Goal: Task Accomplishment & Management: Manage account settings

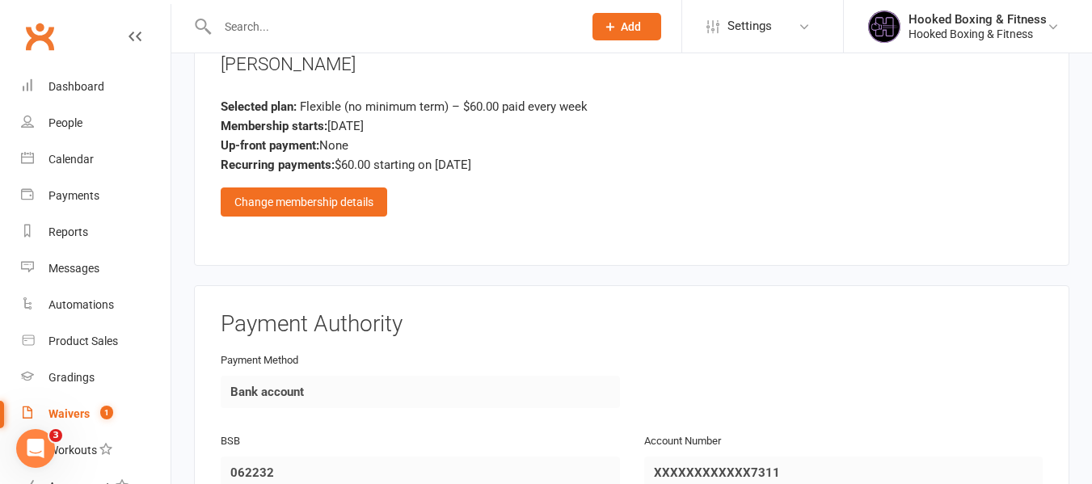
scroll to position [1025, 0]
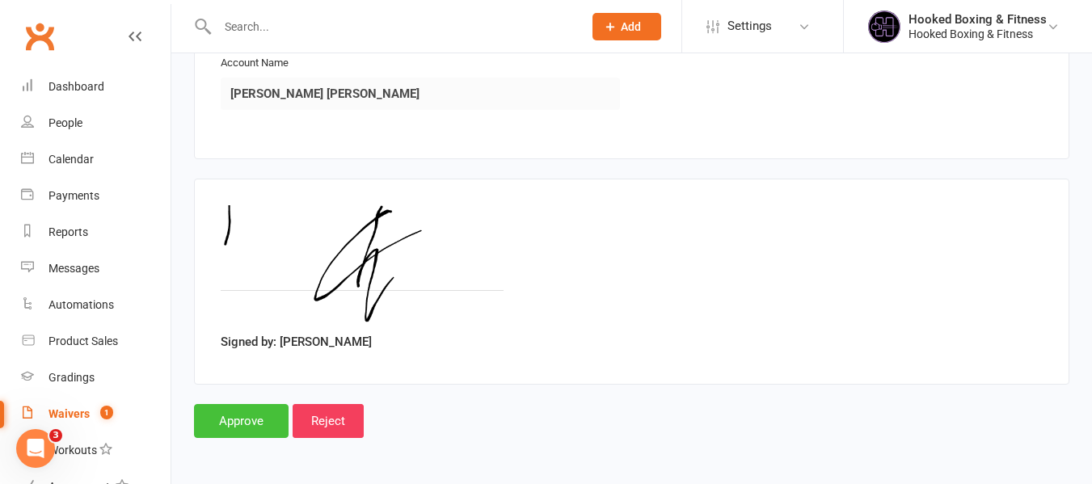
click at [230, 423] on input "Approve" at bounding box center [241, 421] width 95 height 34
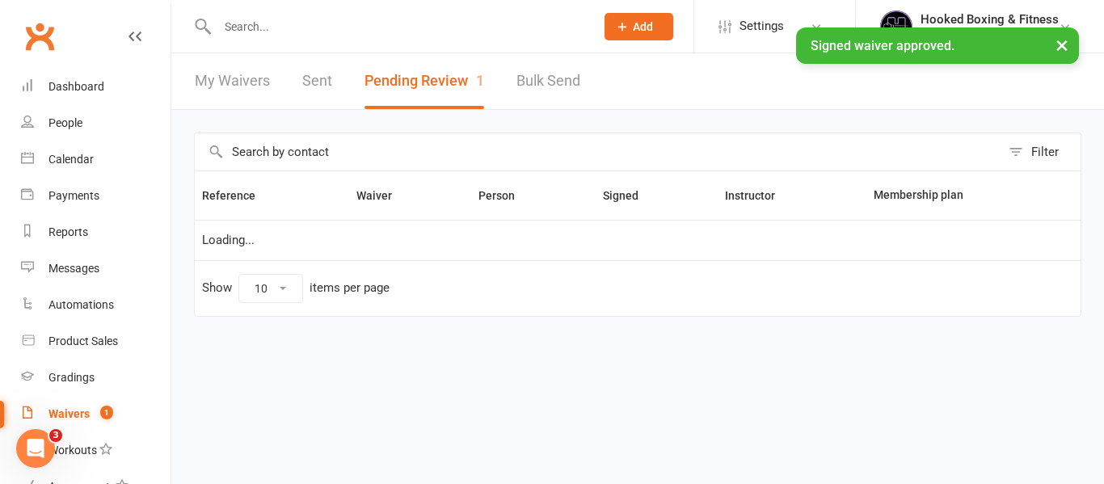
click at [367, 18] on input "text" at bounding box center [398, 26] width 371 height 23
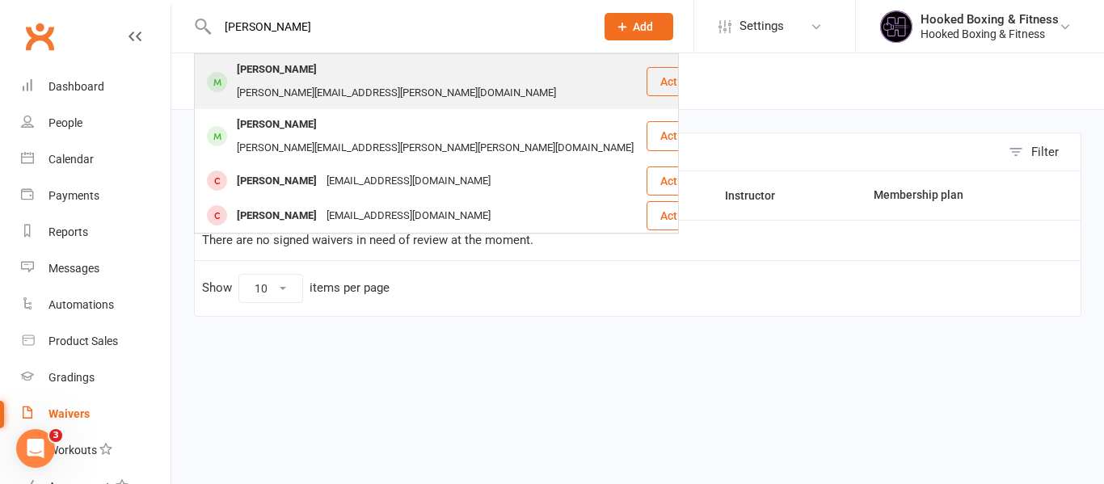
type input "michael"
click at [386, 82] on div "michael.vuong@outlook.com" at bounding box center [396, 93] width 329 height 23
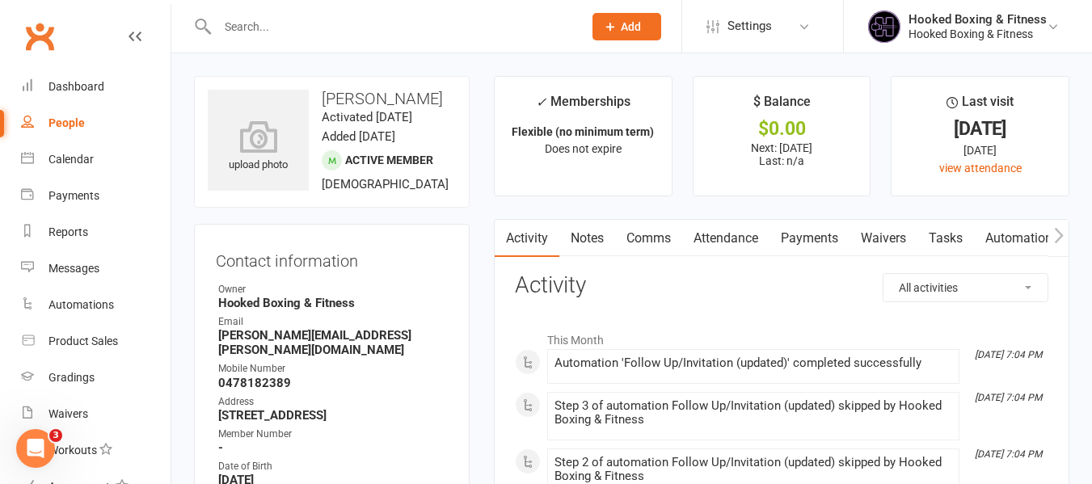
click at [385, 25] on input "text" at bounding box center [392, 26] width 359 height 23
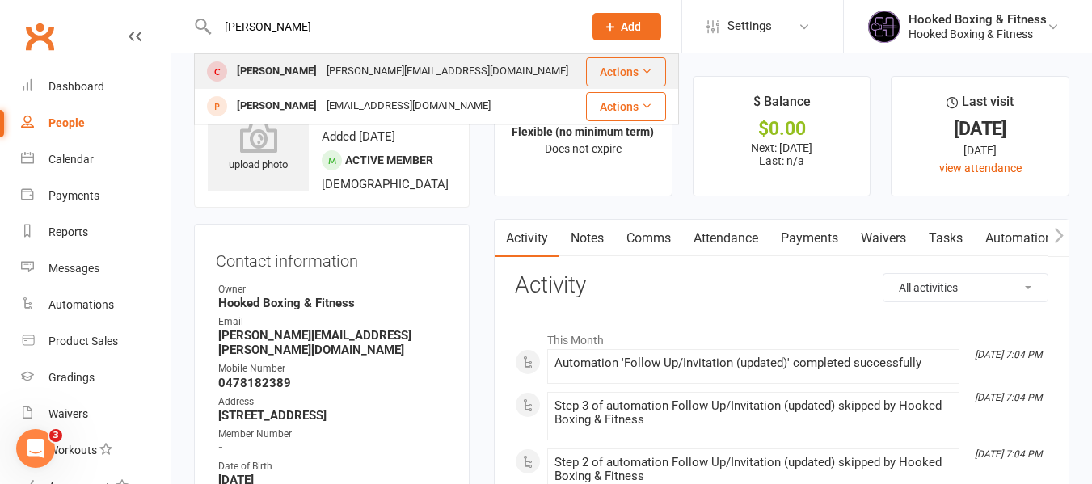
type input "alex"
click at [397, 63] on div "Alex_kapp@outlook.com" at bounding box center [447, 71] width 251 height 23
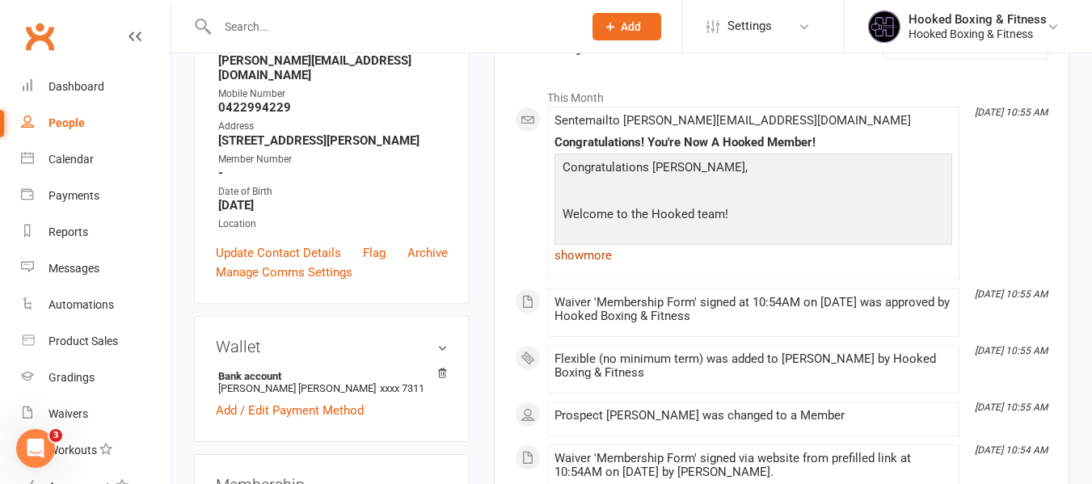
click at [580, 256] on link "show more" at bounding box center [753, 255] width 398 height 23
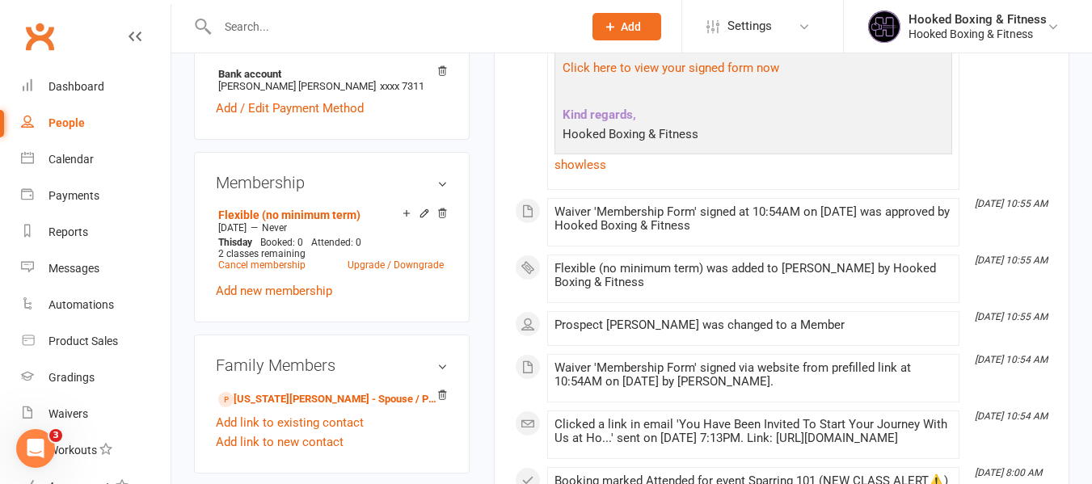
scroll to position [566, 0]
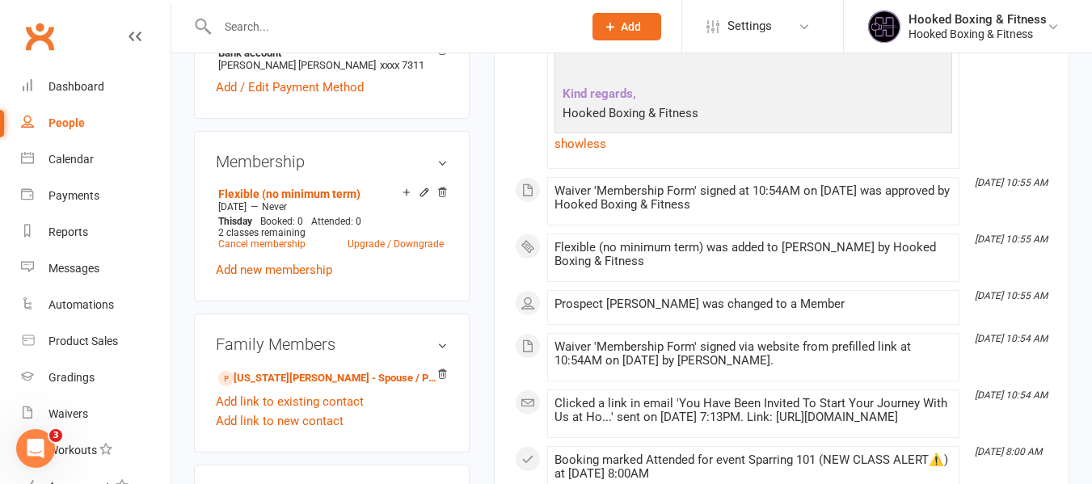
click at [328, 28] on input "text" at bounding box center [392, 26] width 359 height 23
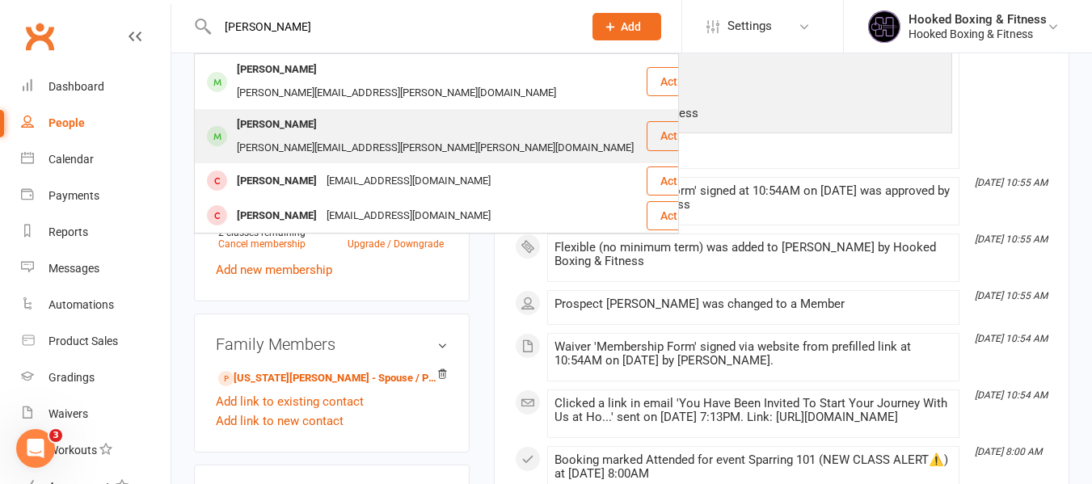
type input "michael"
click at [327, 137] on div "michael.jw.yeo@gmail.com" at bounding box center [435, 148] width 406 height 23
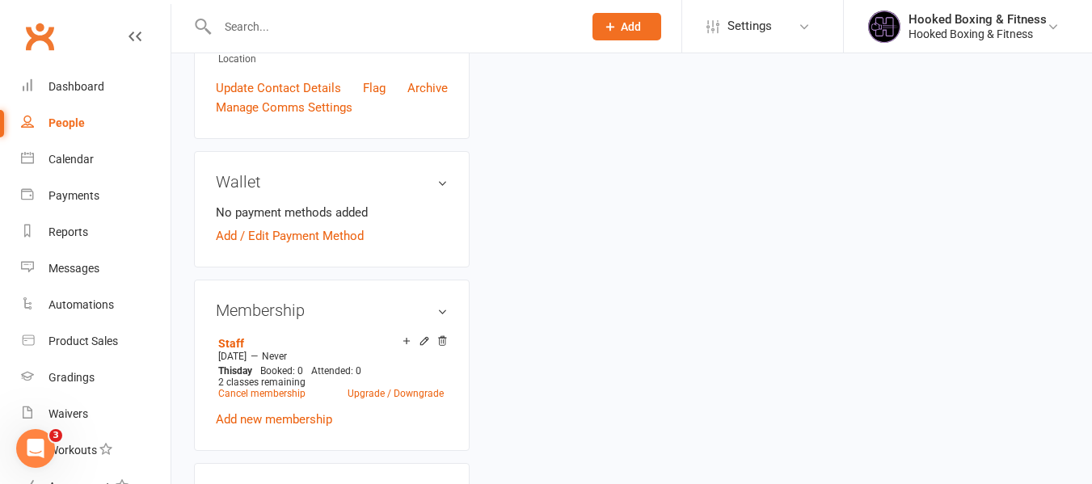
scroll to position [485, 0]
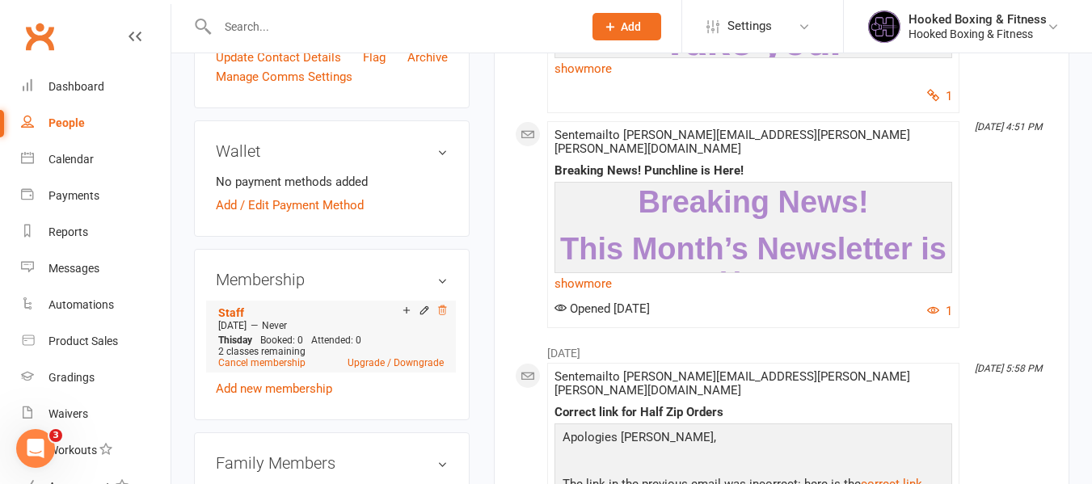
click at [445, 305] on icon at bounding box center [441, 310] width 11 height 11
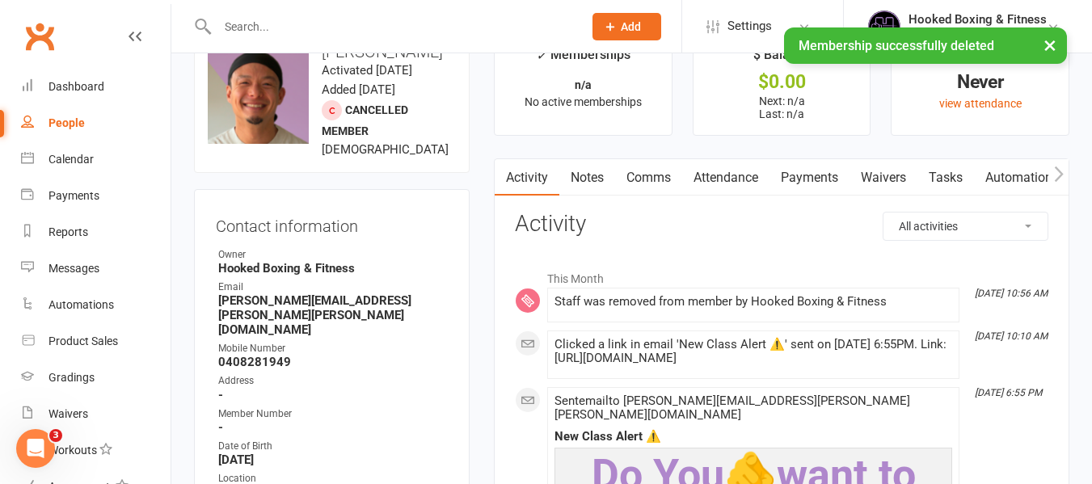
scroll to position [0, 0]
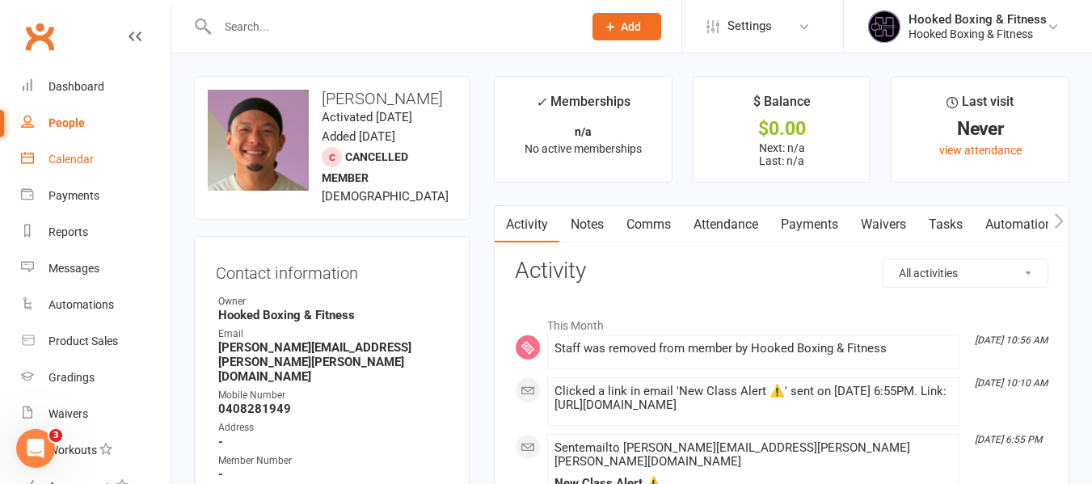
click at [105, 158] on link "Calendar" at bounding box center [96, 159] width 150 height 36
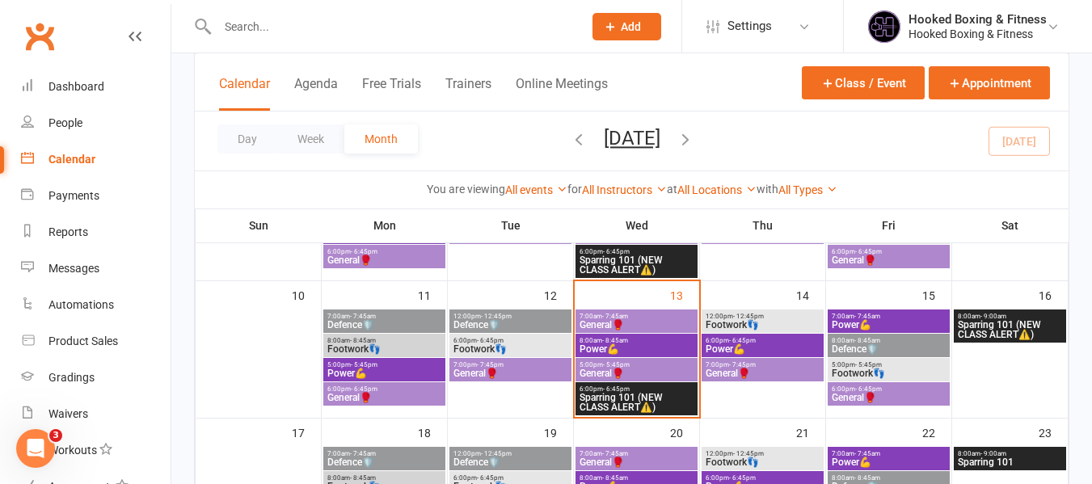
scroll to position [323, 0]
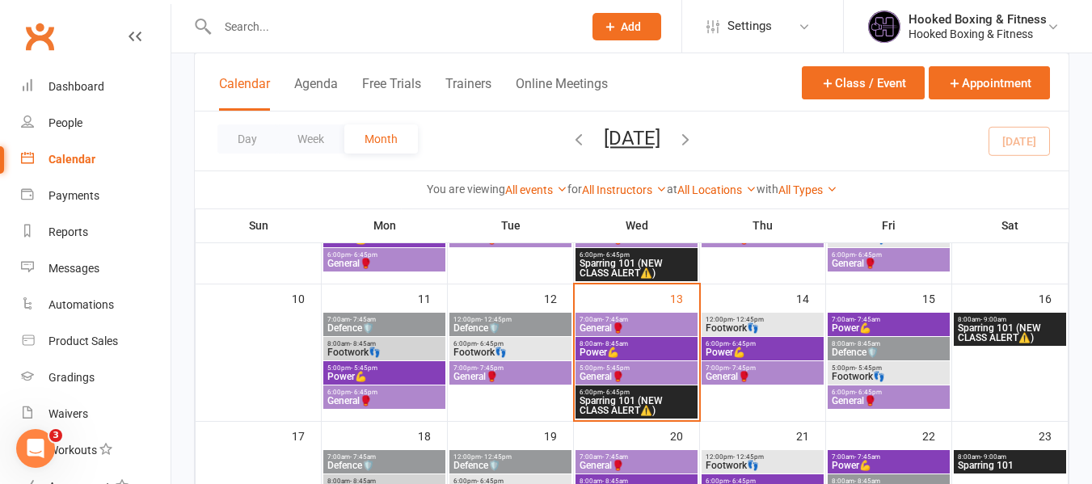
click at [614, 392] on span "- 6:45pm" at bounding box center [616, 392] width 27 height 7
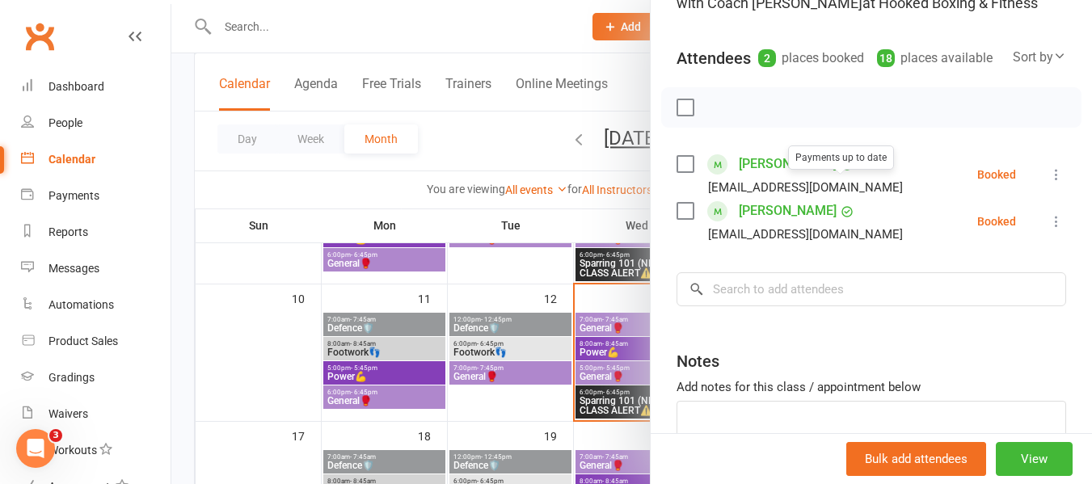
scroll to position [162, 0]
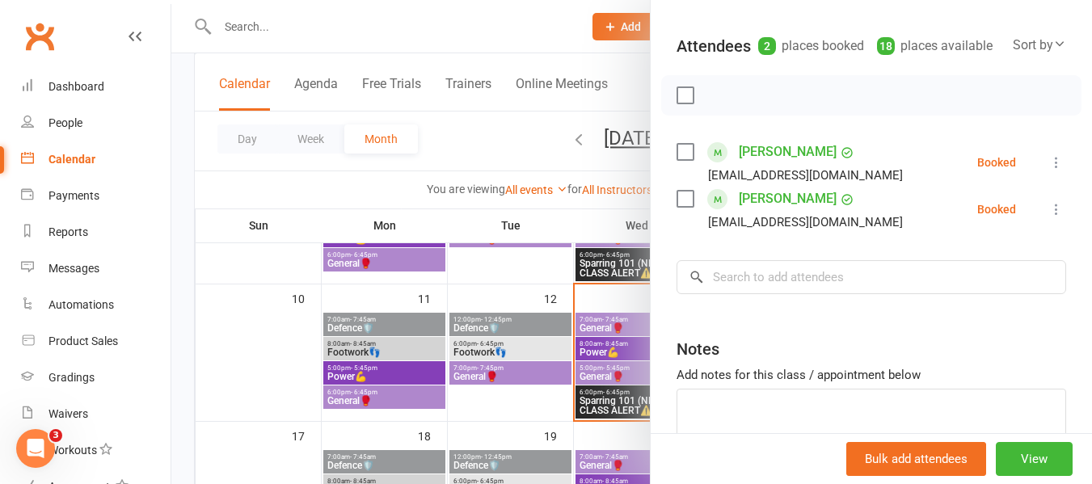
click at [472, 364] on div at bounding box center [631, 242] width 920 height 484
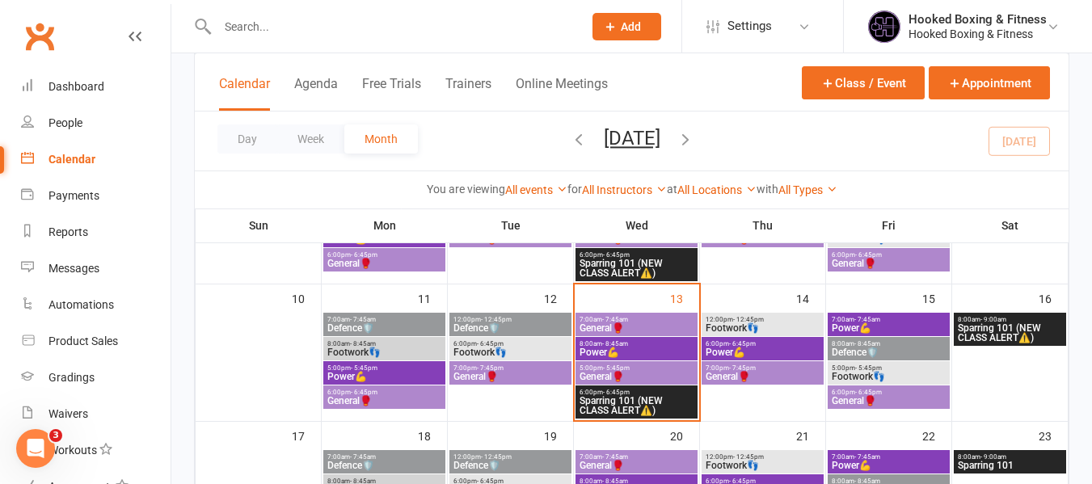
click at [633, 377] on span "General🥊" at bounding box center [637, 377] width 116 height 10
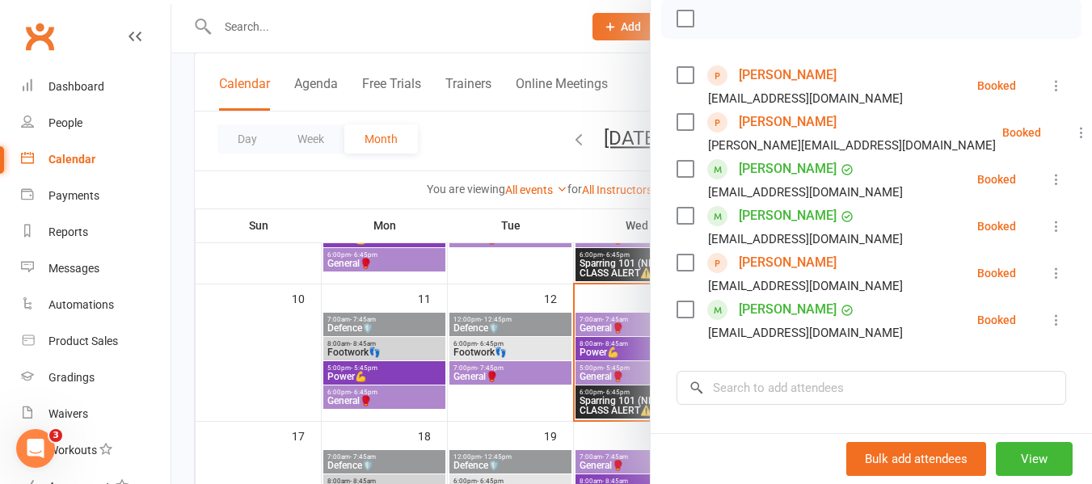
scroll to position [242, 0]
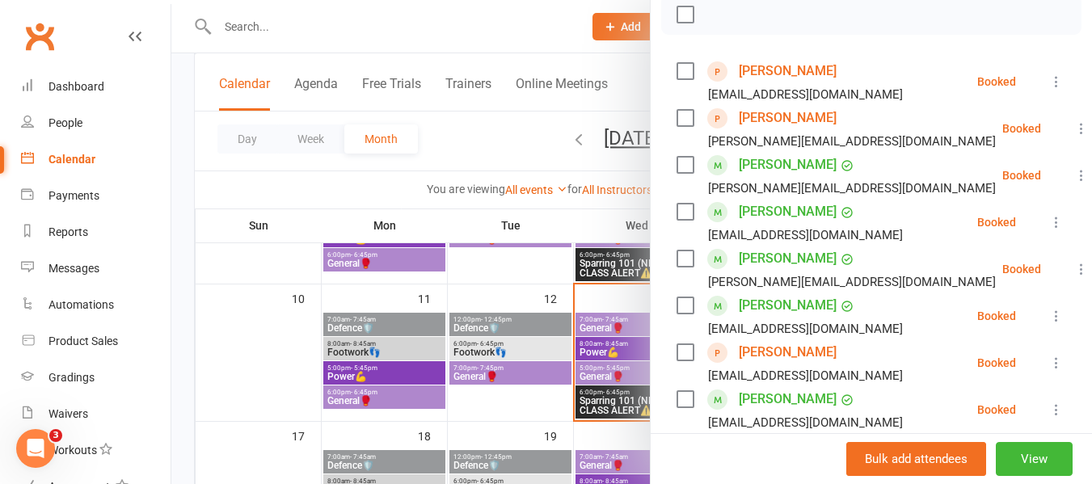
click at [360, 314] on div at bounding box center [631, 242] width 920 height 484
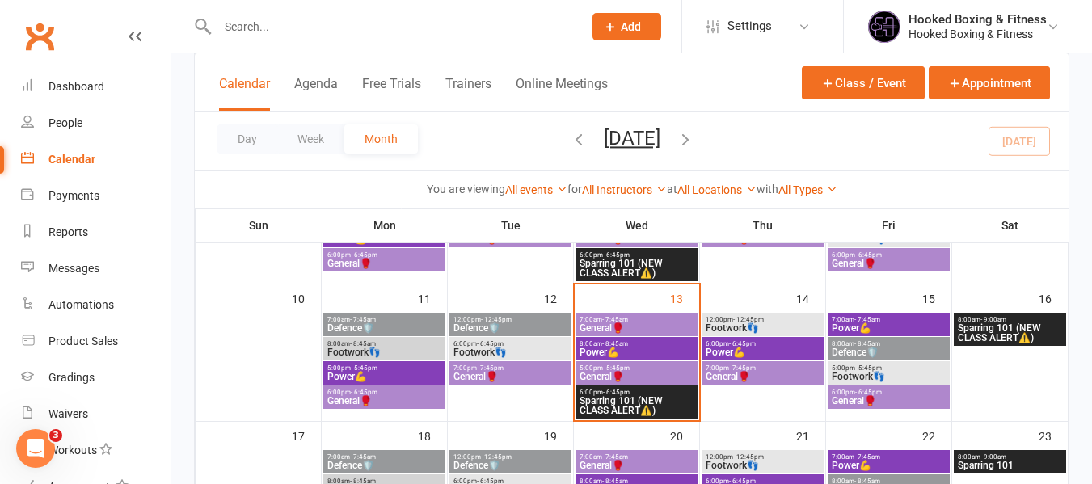
click at [760, 321] on span "- 12:45pm" at bounding box center [748, 319] width 31 height 7
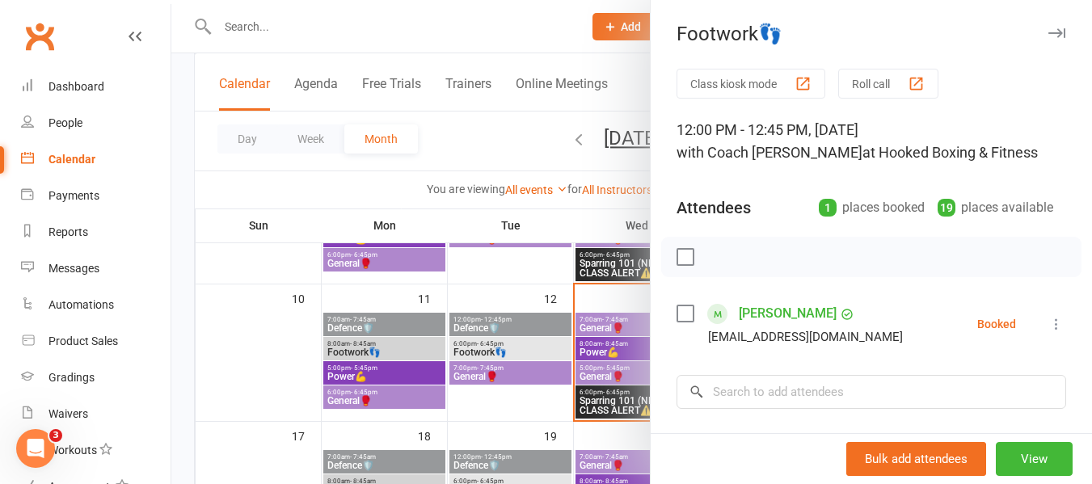
click at [541, 341] on div at bounding box center [631, 242] width 920 height 484
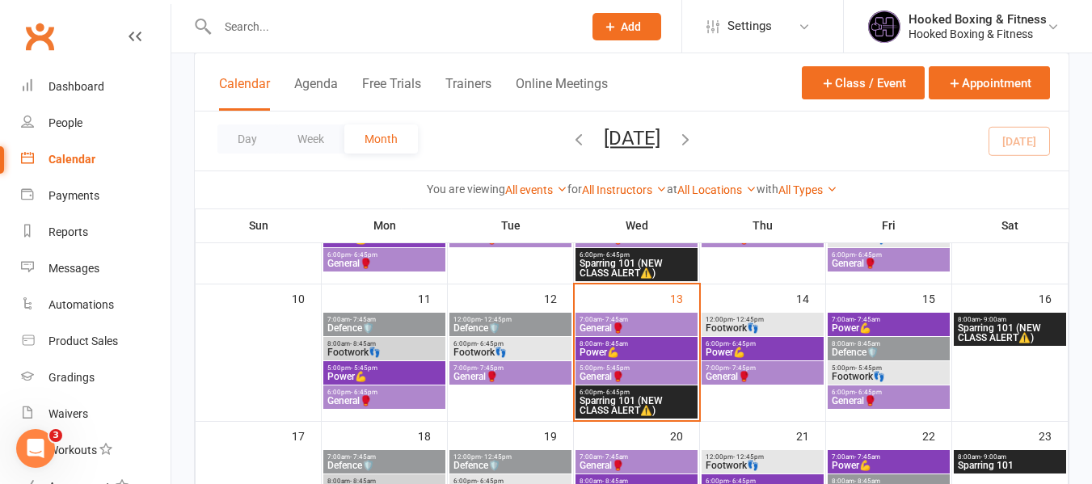
click at [617, 347] on span "Power💪" at bounding box center [637, 352] width 116 height 10
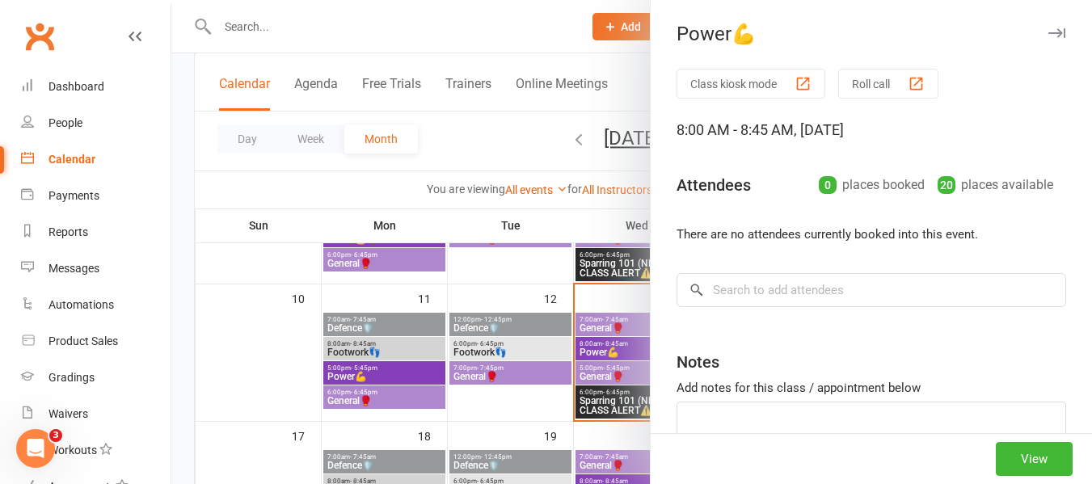
click at [520, 341] on div at bounding box center [631, 242] width 920 height 484
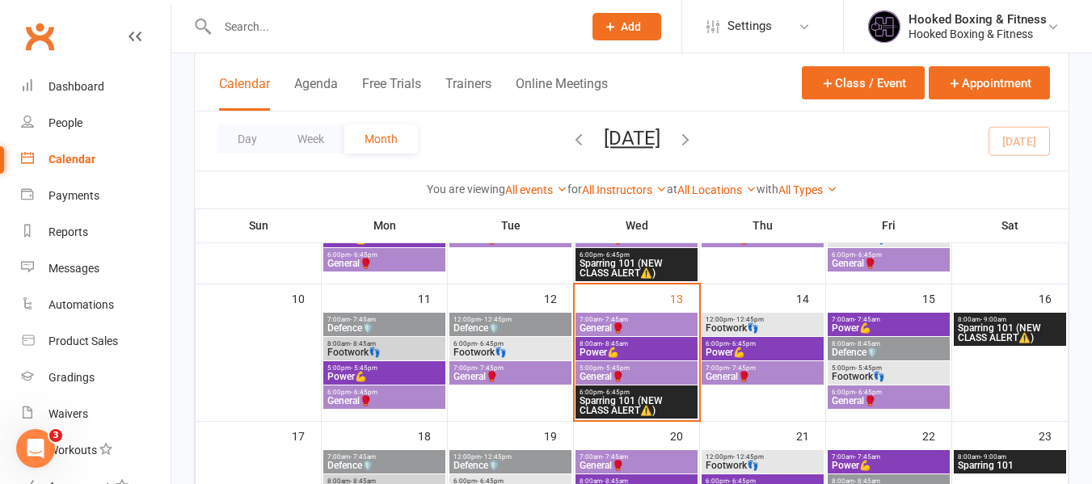
click at [597, 321] on span "7:00am - 7:45am" at bounding box center [637, 319] width 116 height 7
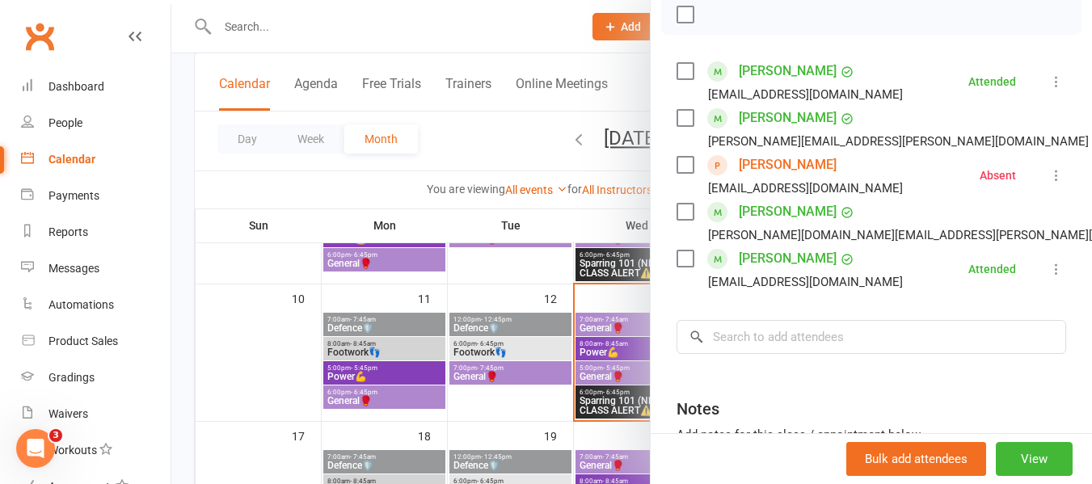
click at [484, 334] on div at bounding box center [631, 242] width 920 height 484
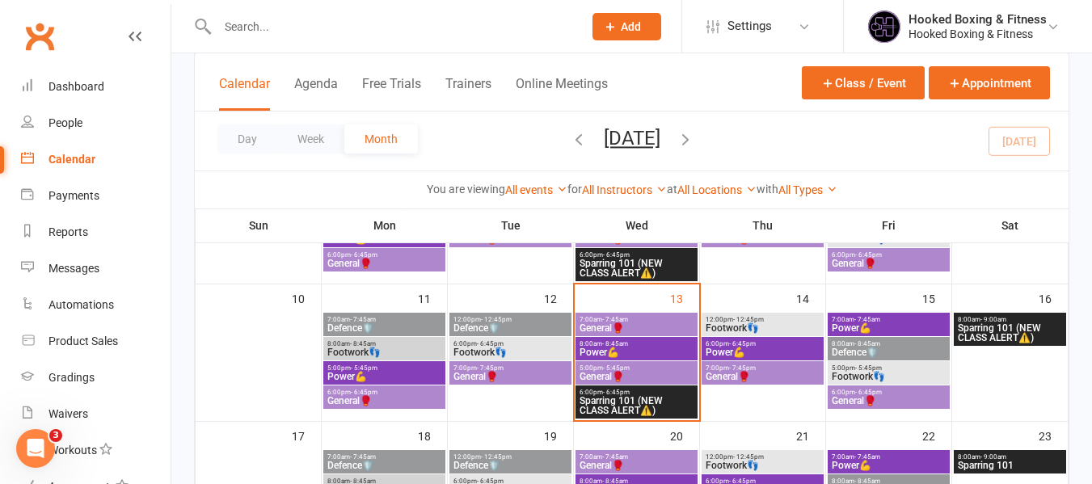
click at [735, 321] on span "- 12:45pm" at bounding box center [748, 319] width 31 height 7
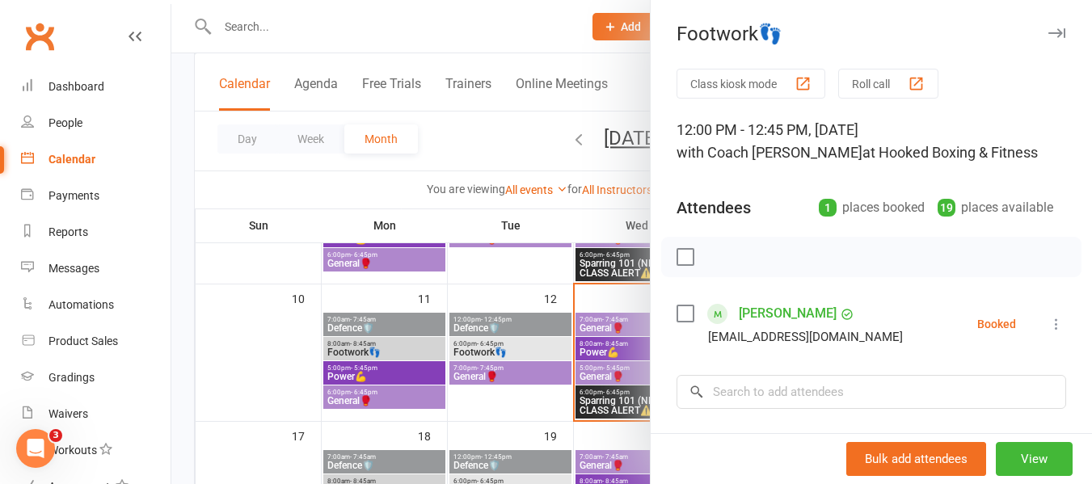
drag, startPoint x: 594, startPoint y: 326, endPoint x: 684, endPoint y: 320, distance: 89.9
click at [596, 326] on div at bounding box center [631, 242] width 920 height 484
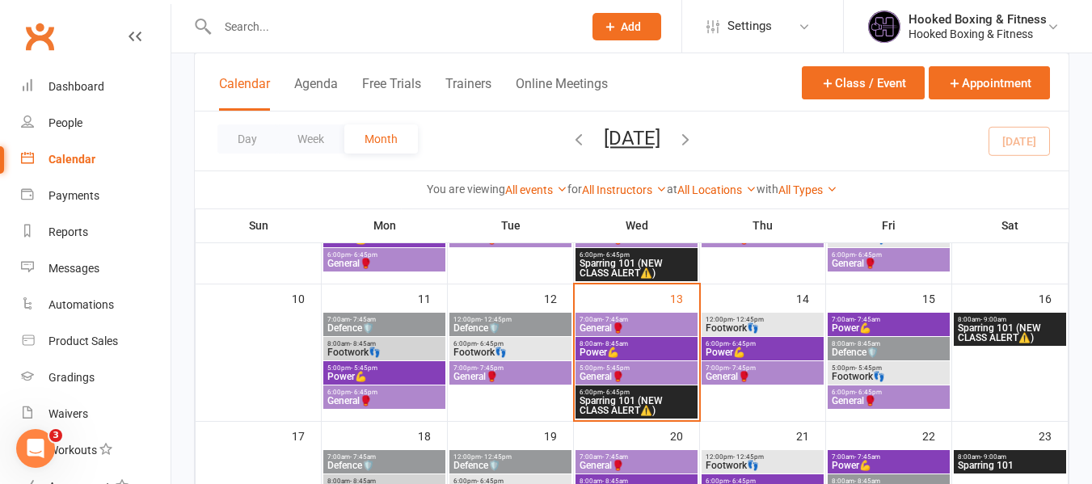
click at [753, 347] on span "- 6:45pm" at bounding box center [742, 343] width 27 height 7
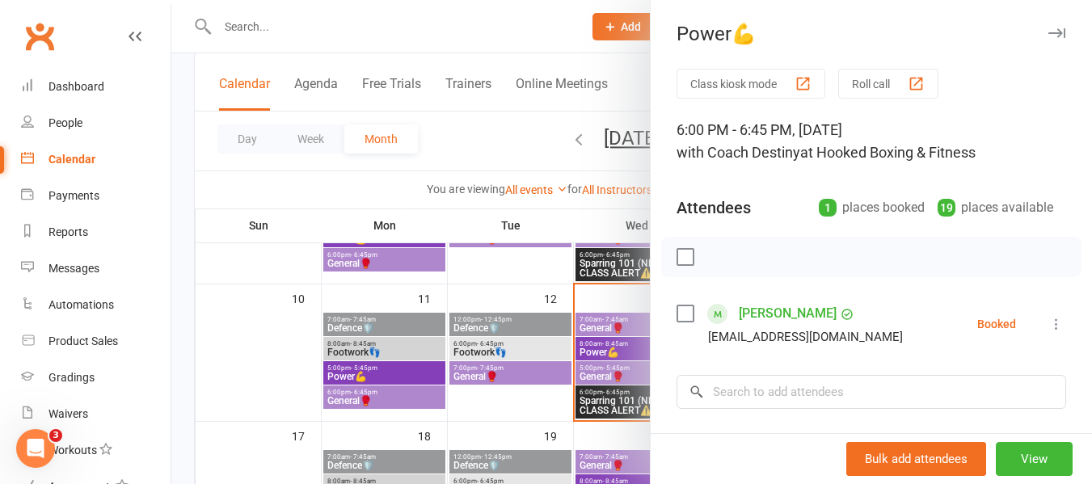
click at [575, 347] on div at bounding box center [631, 242] width 920 height 484
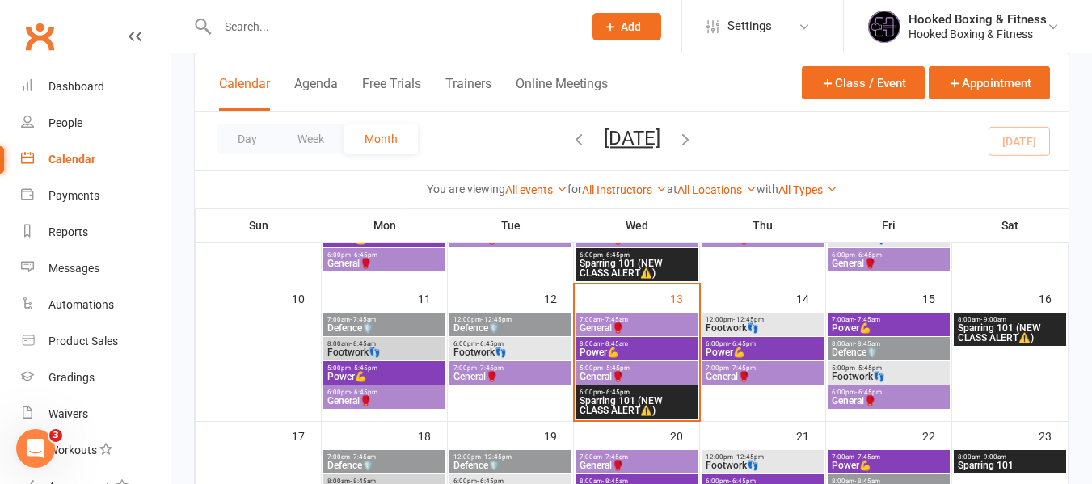
click at [390, 33] on input "text" at bounding box center [392, 26] width 359 height 23
paste input "Ren Lim"
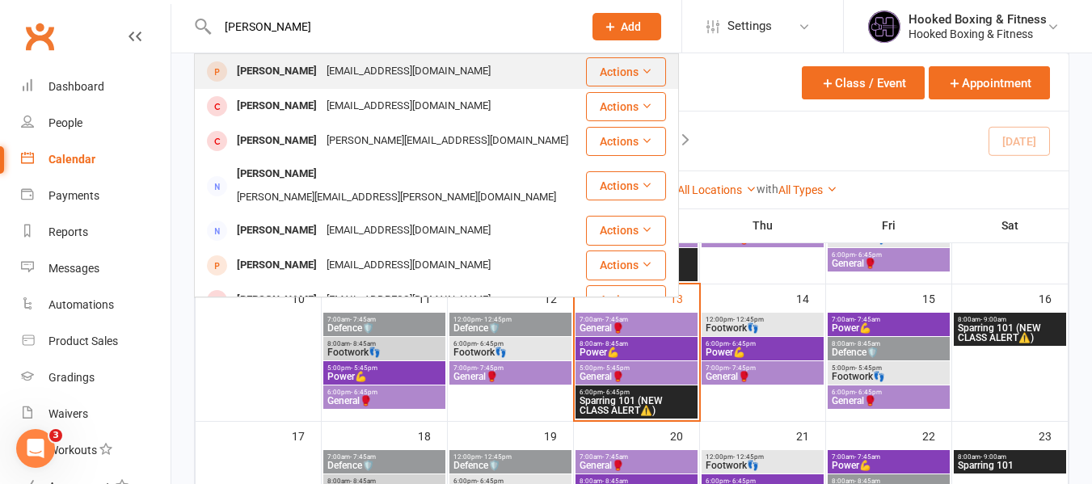
type input "Ren Lim"
click at [378, 82] on div "renhaw.lim@gmail.com" at bounding box center [409, 71] width 174 height 23
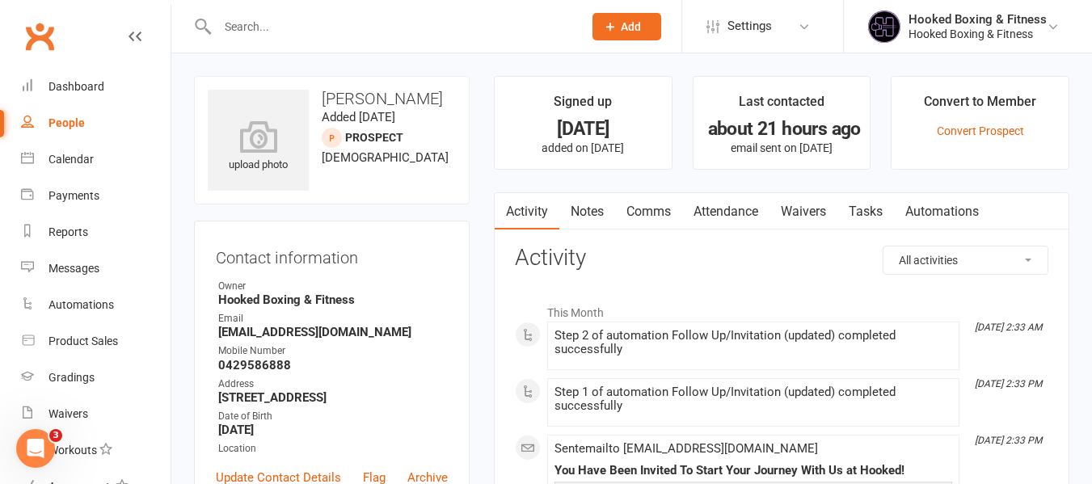
click at [572, 201] on link "Notes" at bounding box center [587, 211] width 56 height 37
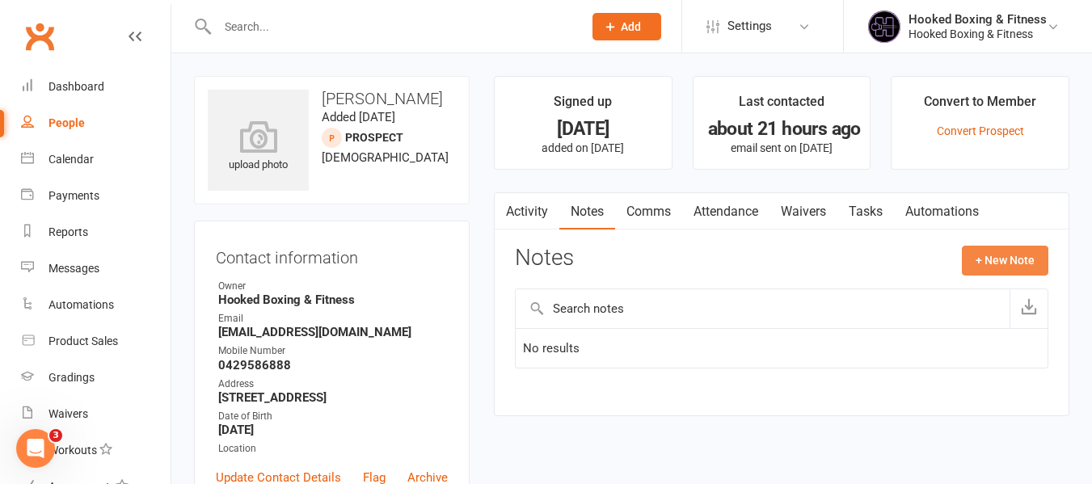
click at [996, 258] on button "+ New Note" at bounding box center [1005, 260] width 86 height 29
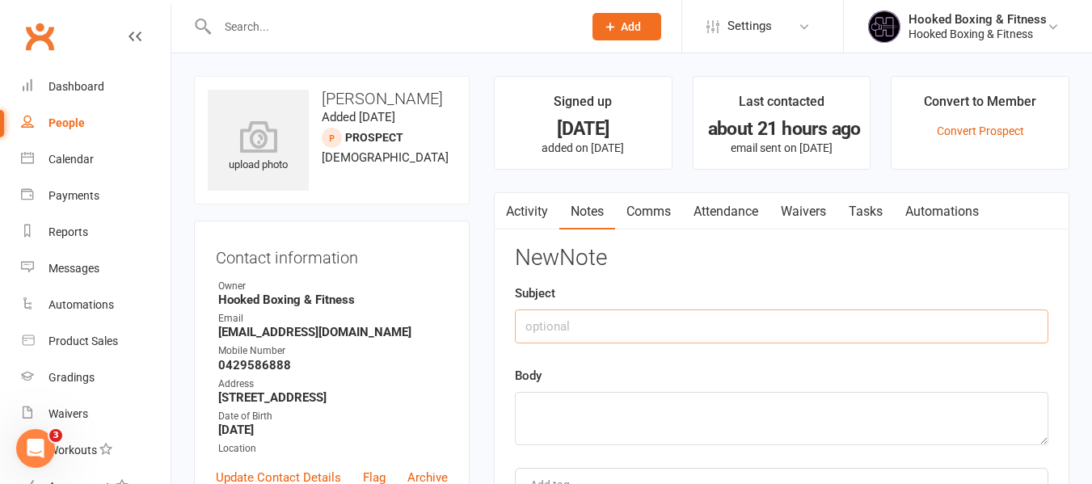
click at [748, 310] on input "text" at bounding box center [781, 327] width 533 height 34
type input "Follow Up Call"
click at [1015, 136] on link "Convert Prospect" at bounding box center [980, 130] width 87 height 13
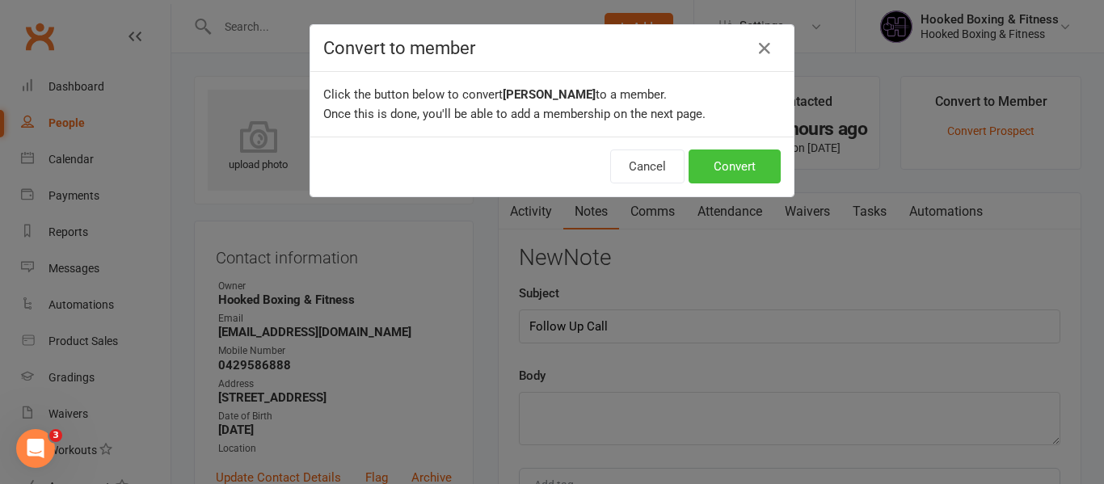
click at [727, 178] on button "Convert" at bounding box center [735, 167] width 92 height 34
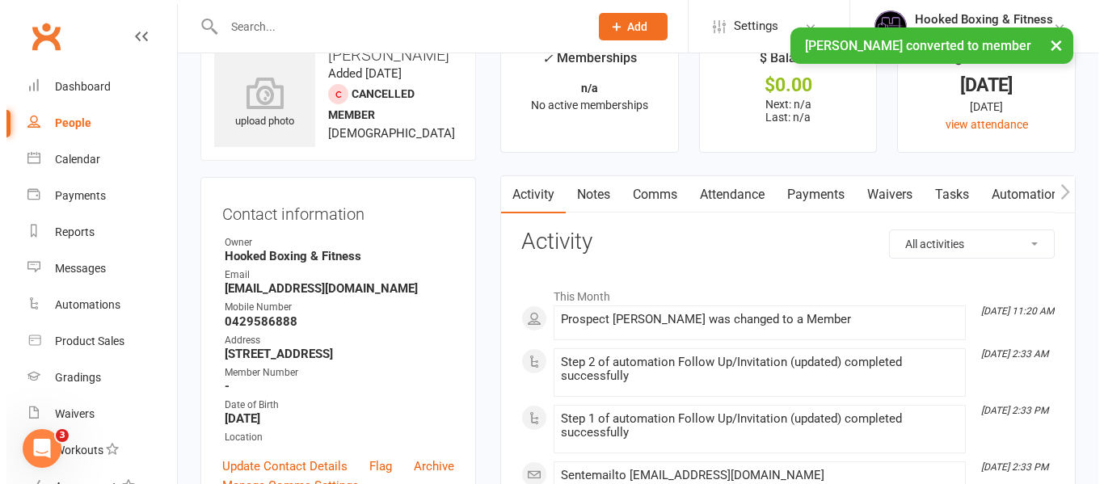
scroll to position [323, 0]
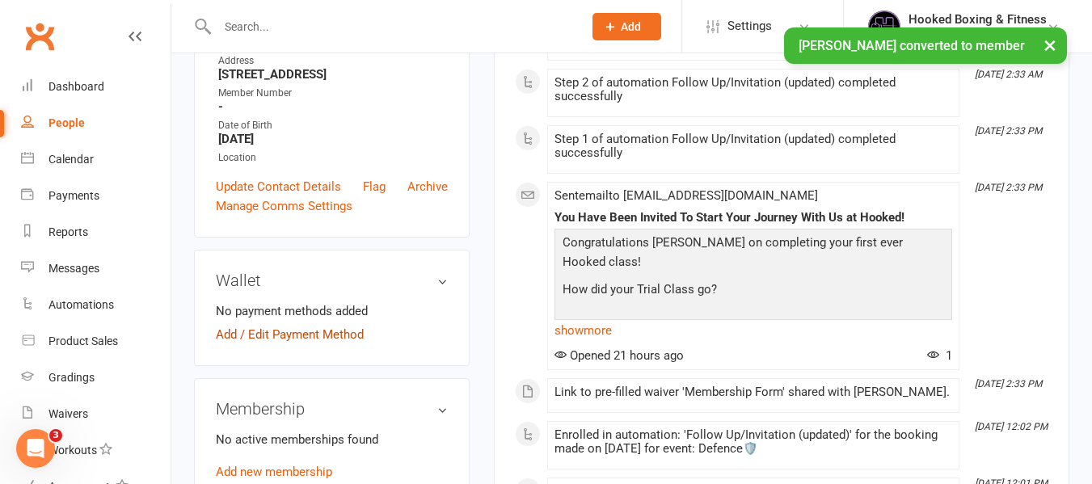
click at [322, 331] on link "Add / Edit Payment Method" at bounding box center [290, 334] width 148 height 19
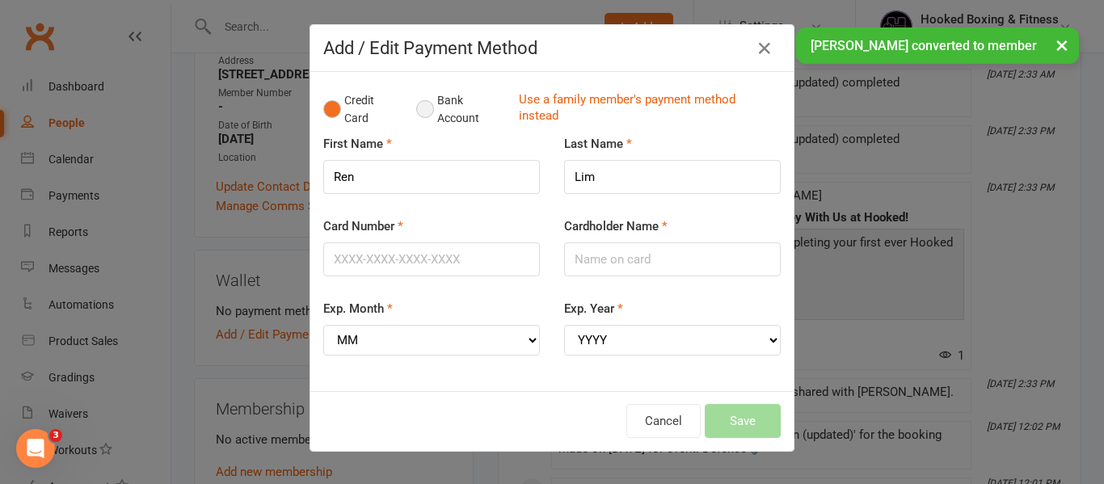
click at [449, 118] on button "Bank Account" at bounding box center [461, 109] width 90 height 49
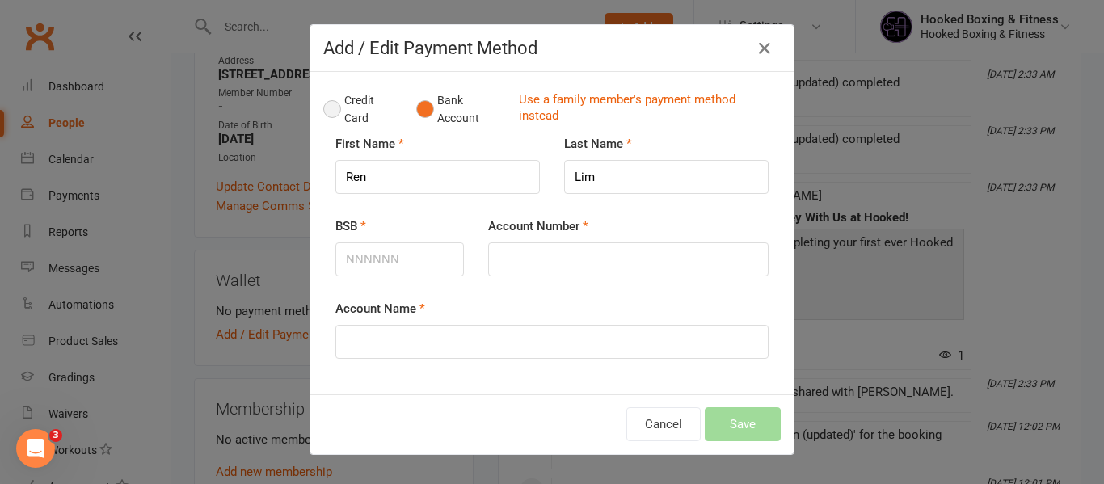
click at [354, 107] on button "Credit Card" at bounding box center [361, 109] width 76 height 49
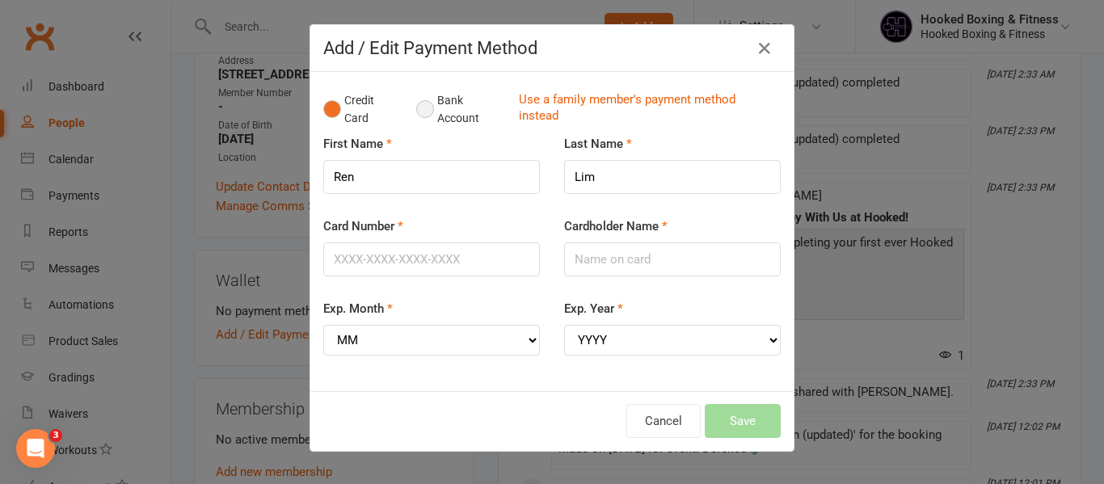
click at [464, 107] on button "Bank Account" at bounding box center [461, 109] width 90 height 49
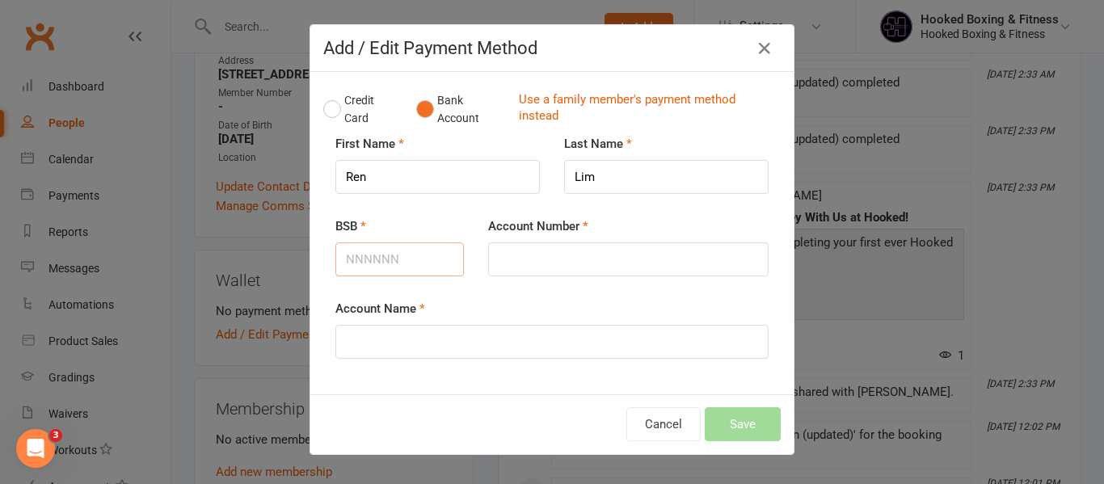
click at [396, 250] on input "BSB" at bounding box center [399, 259] width 128 height 34
click at [338, 91] on button "Credit Card" at bounding box center [361, 109] width 76 height 49
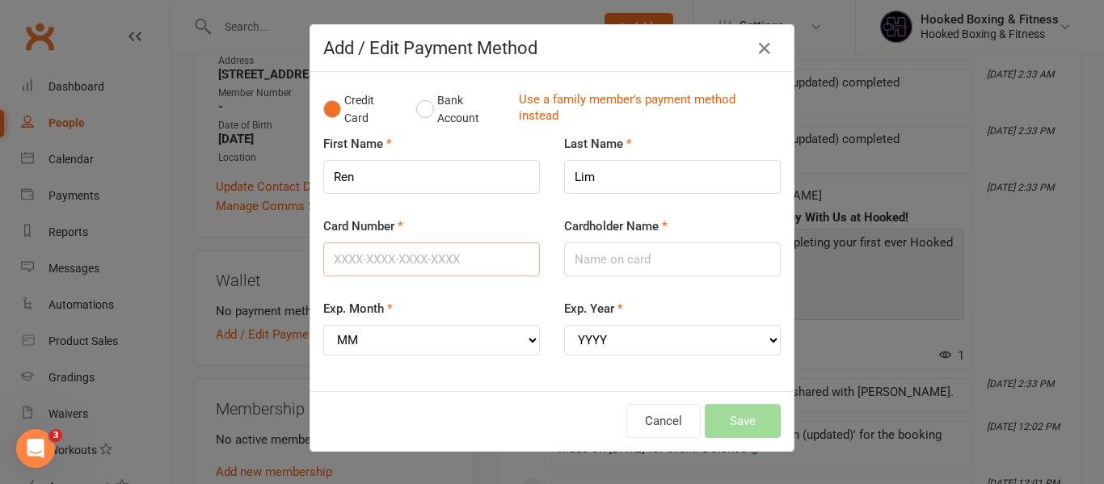
click at [446, 242] on input "Card Number" at bounding box center [431, 259] width 217 height 34
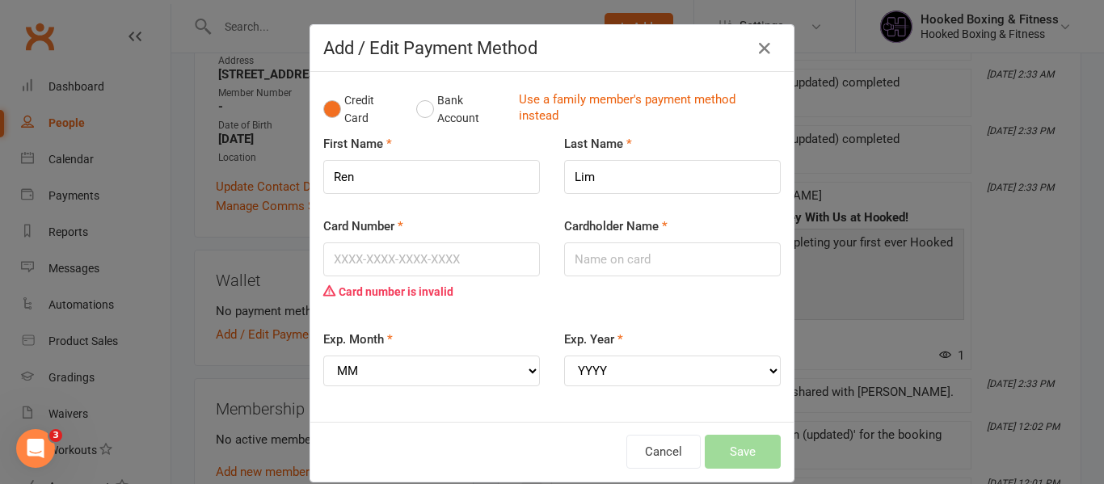
click at [540, 235] on div "Card Number Card number is invalid" at bounding box center [431, 273] width 241 height 113
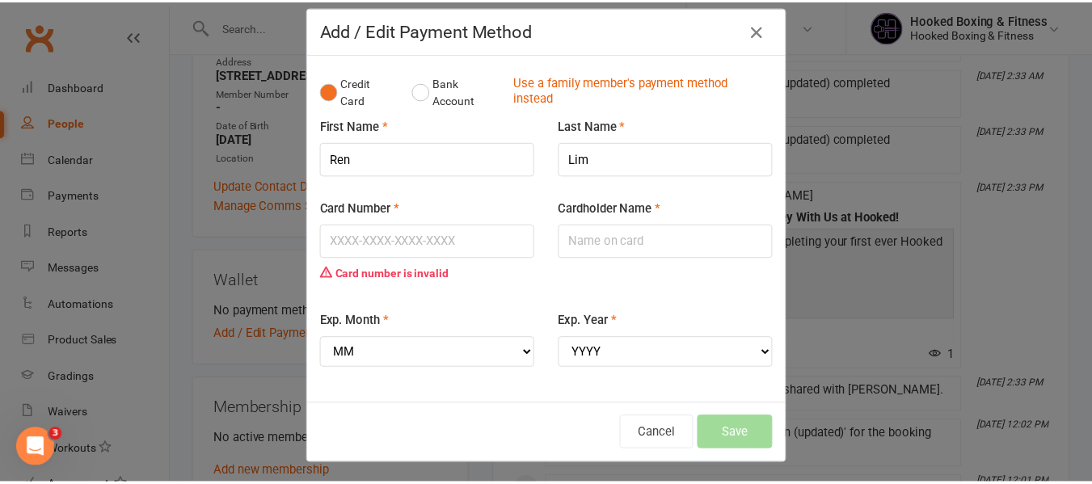
scroll to position [23, 0]
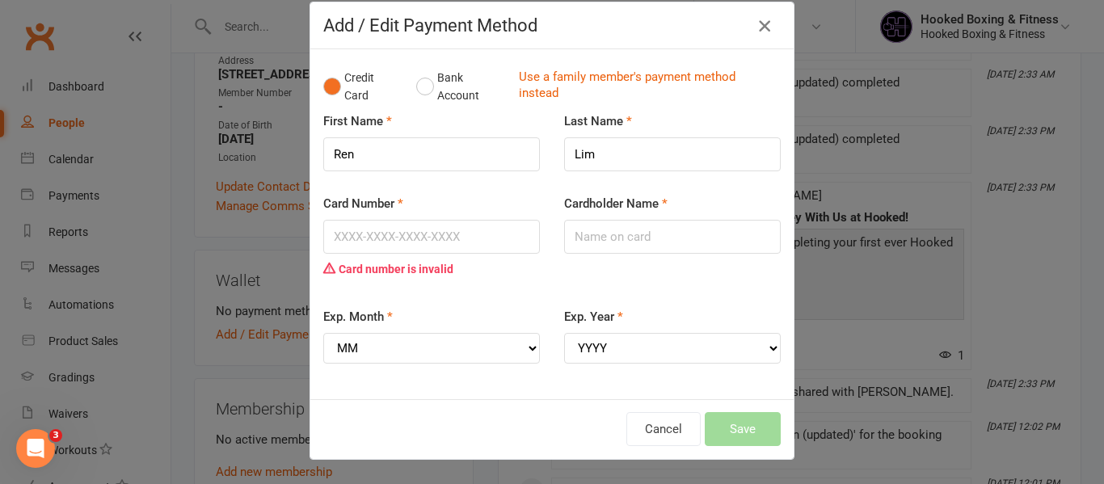
click at [760, 28] on icon "button" at bounding box center [764, 25] width 19 height 19
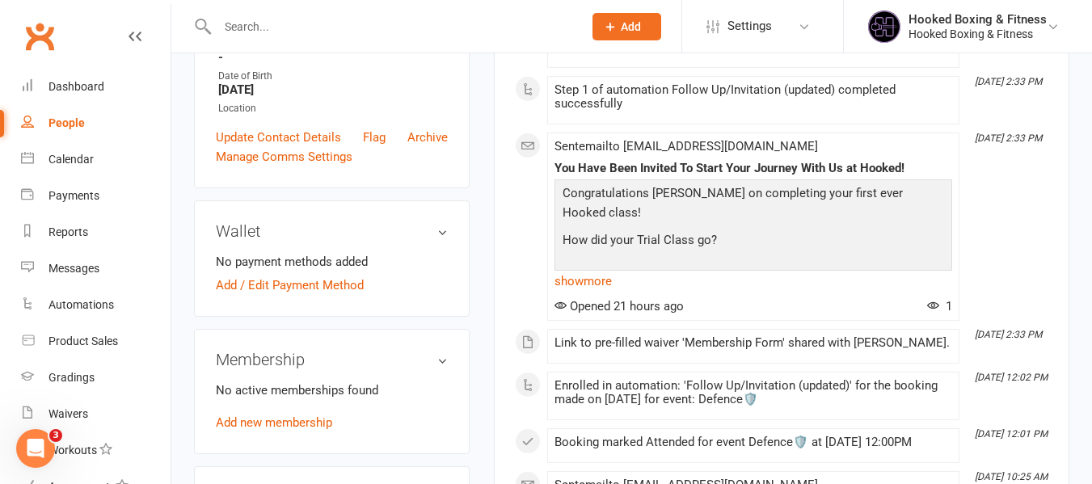
scroll to position [81, 0]
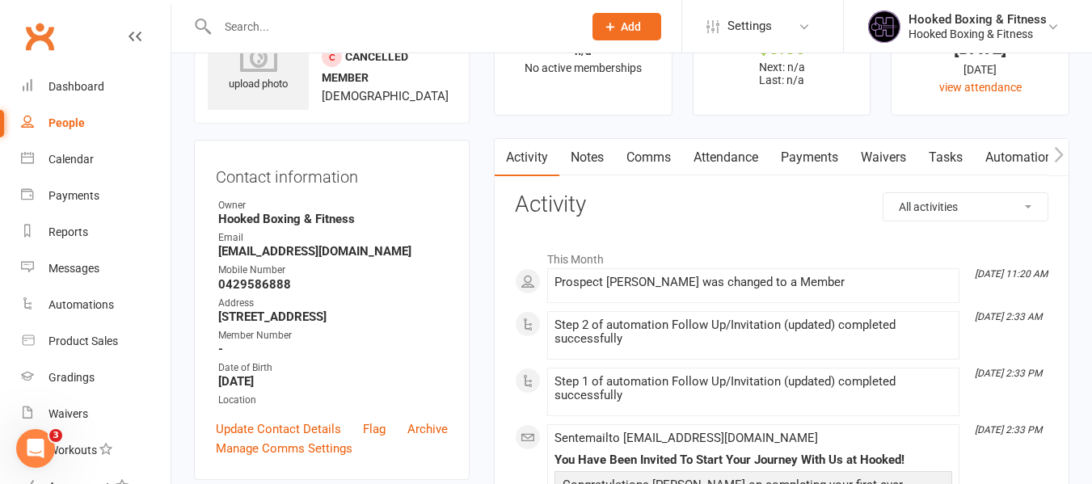
click at [1051, 153] on button "button" at bounding box center [1058, 157] width 20 height 36
click at [937, 156] on link "Automations" at bounding box center [901, 157] width 96 height 37
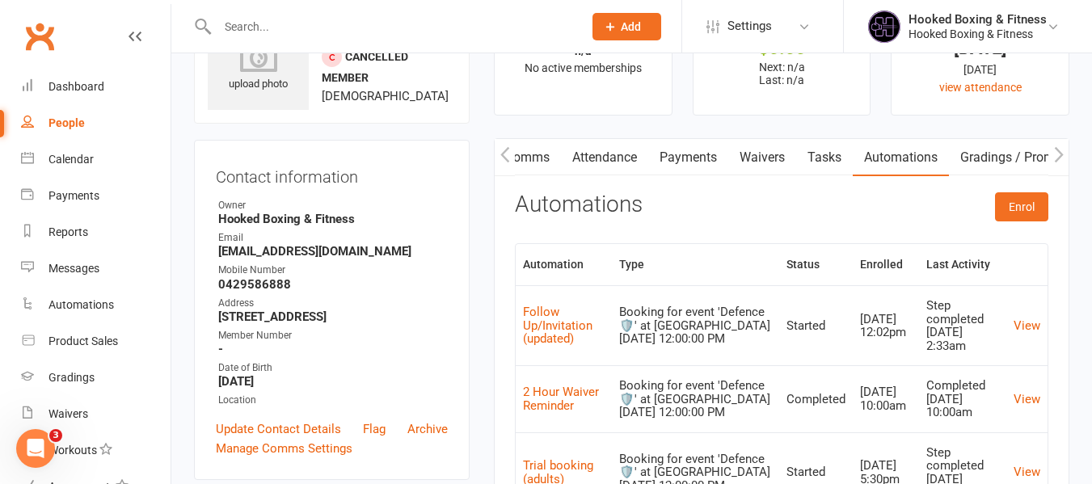
click at [1052, 151] on button "button" at bounding box center [1058, 157] width 20 height 36
click at [951, 157] on link "Mobile App" at bounding box center [920, 157] width 87 height 37
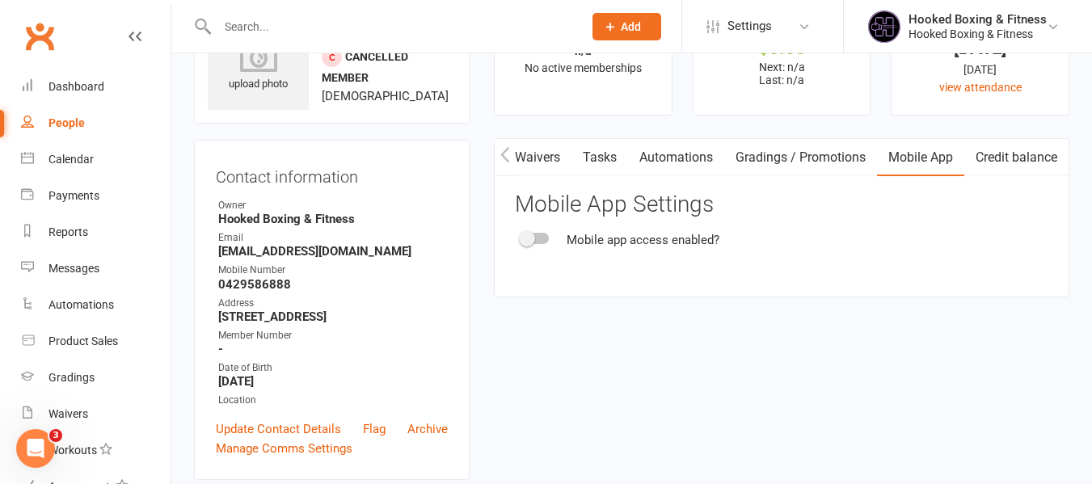
click at [524, 234] on span at bounding box center [527, 238] width 16 height 16
click at [521, 236] on input "checkbox" at bounding box center [521, 236] width 0 height 0
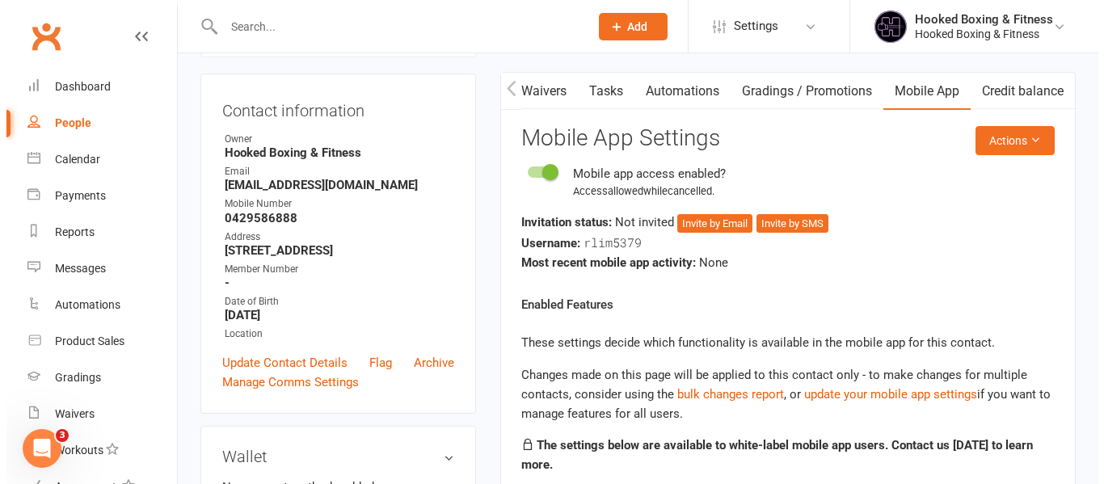
scroll to position [162, 0]
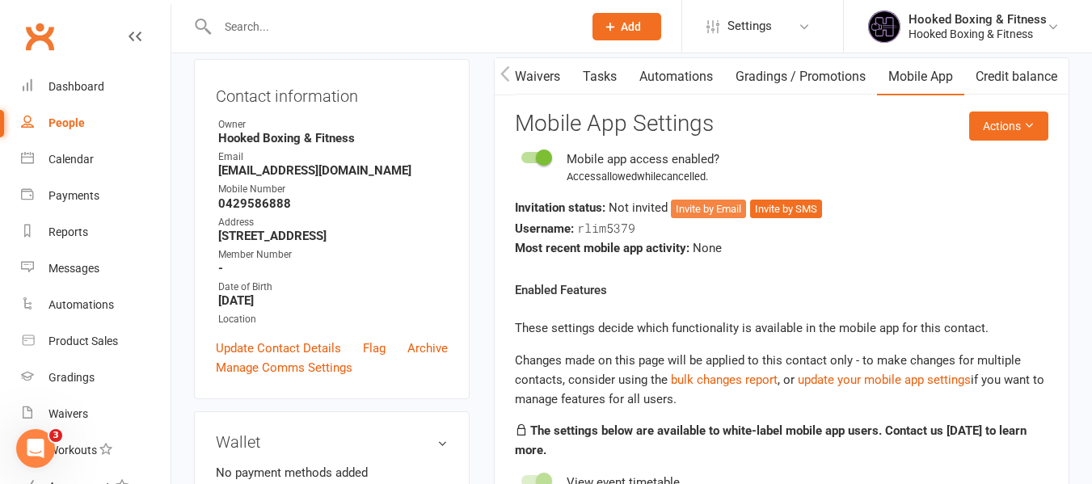
click at [741, 208] on button "Invite by Email" at bounding box center [708, 209] width 75 height 19
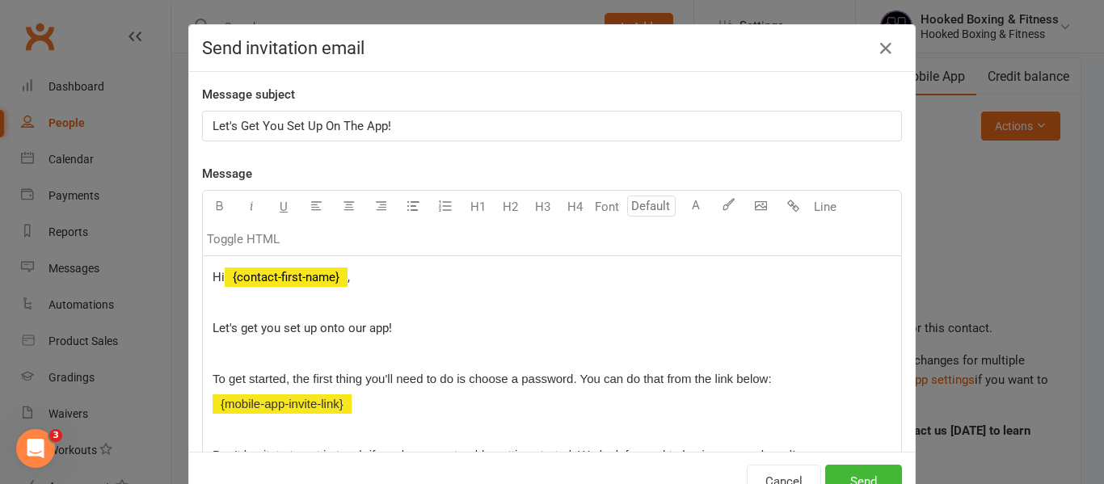
scroll to position [0, 343]
click at [959, 177] on div "Send invitation email Message subject Let's Get You Set Up On The App! Message …" at bounding box center [552, 242] width 1104 height 484
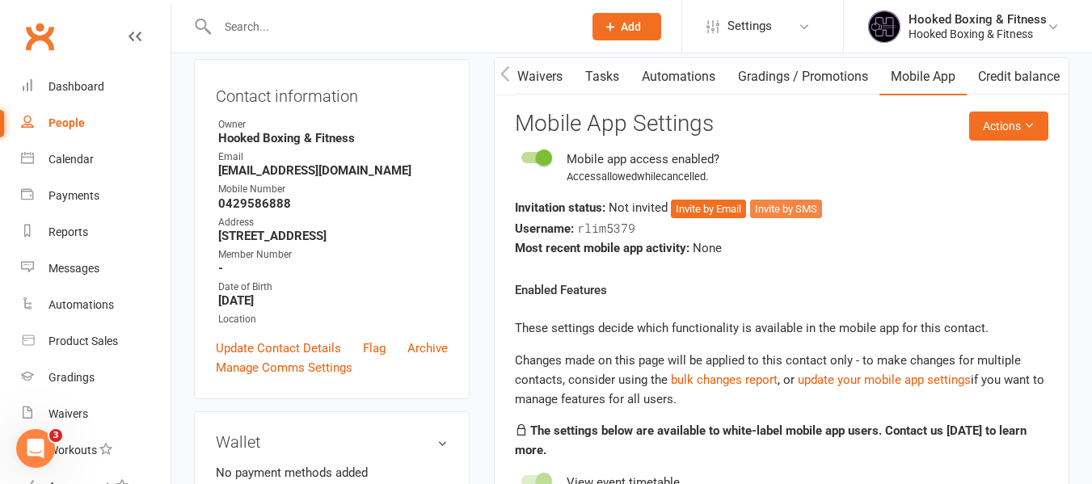
click at [798, 213] on button "Invite by SMS" at bounding box center [786, 209] width 72 height 19
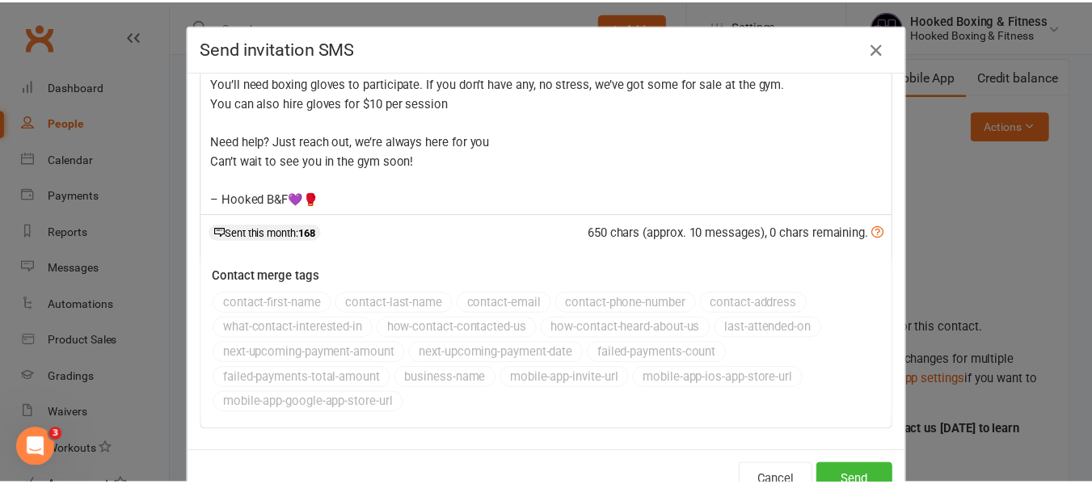
scroll to position [290, 0]
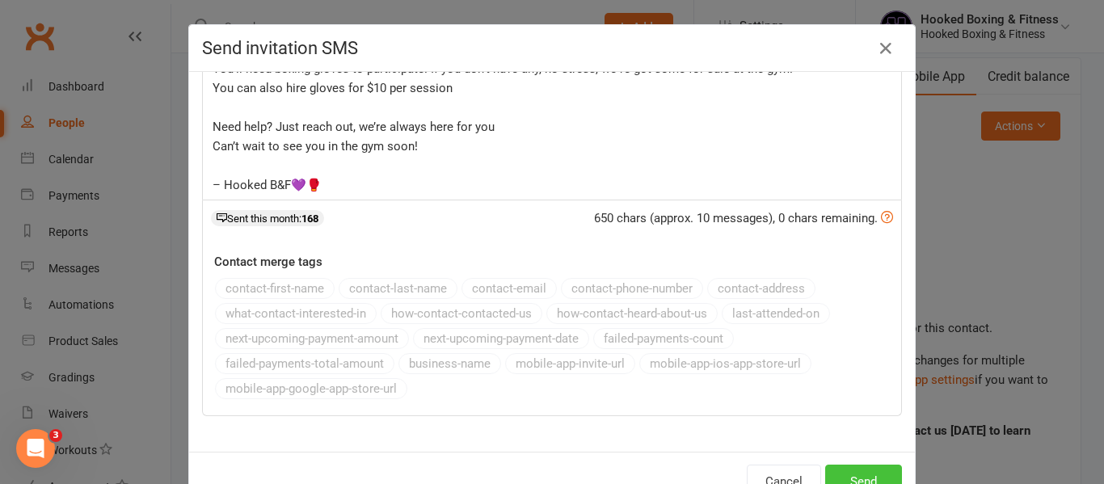
click at [867, 480] on button "Send" at bounding box center [863, 482] width 77 height 34
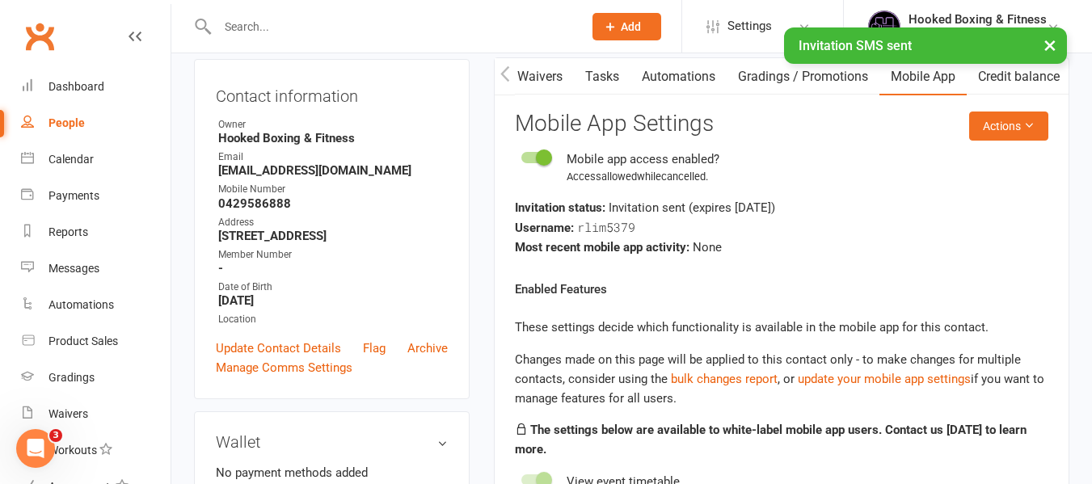
click at [507, 82] on icon "button" at bounding box center [505, 73] width 10 height 17
click at [550, 75] on link "Activity" at bounding box center [527, 76] width 65 height 37
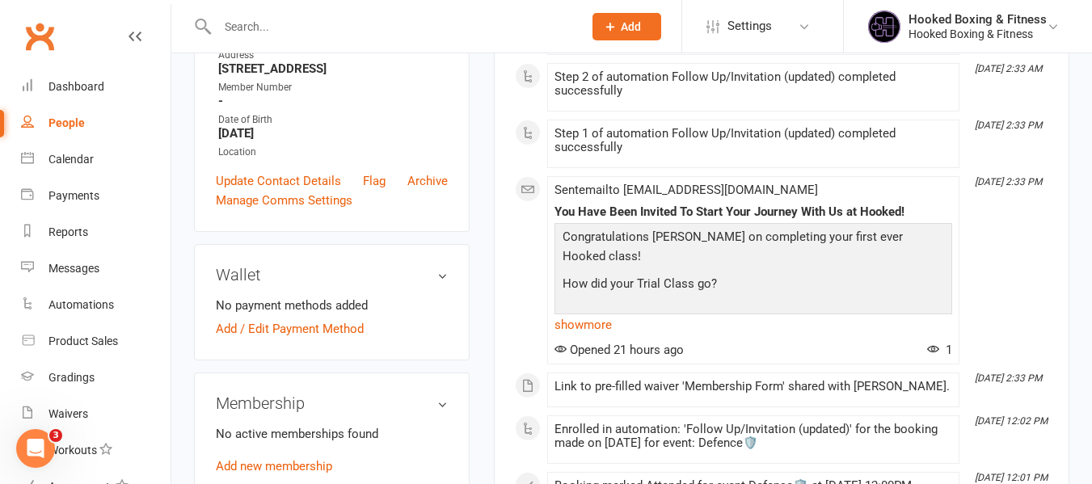
scroll to position [404, 0]
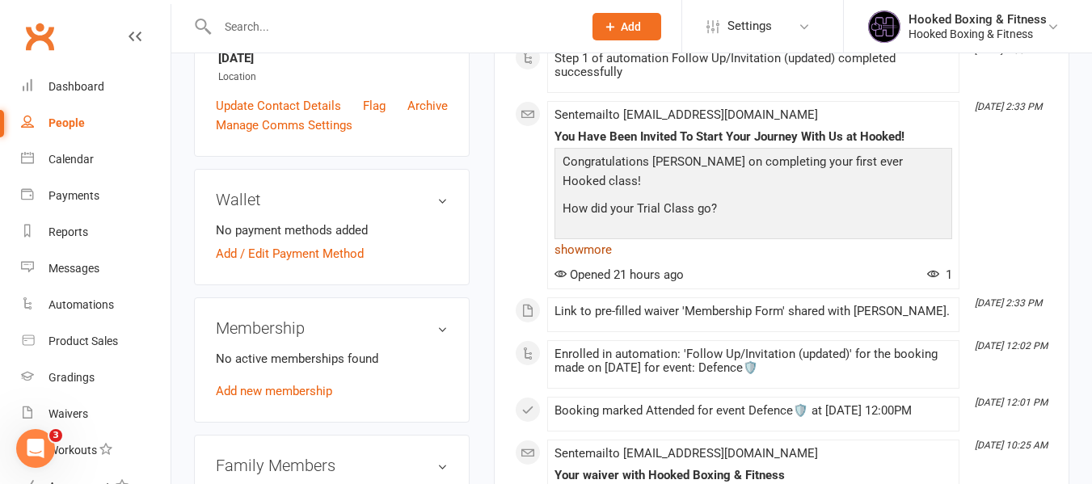
click at [584, 253] on link "show more" at bounding box center [753, 249] width 398 height 23
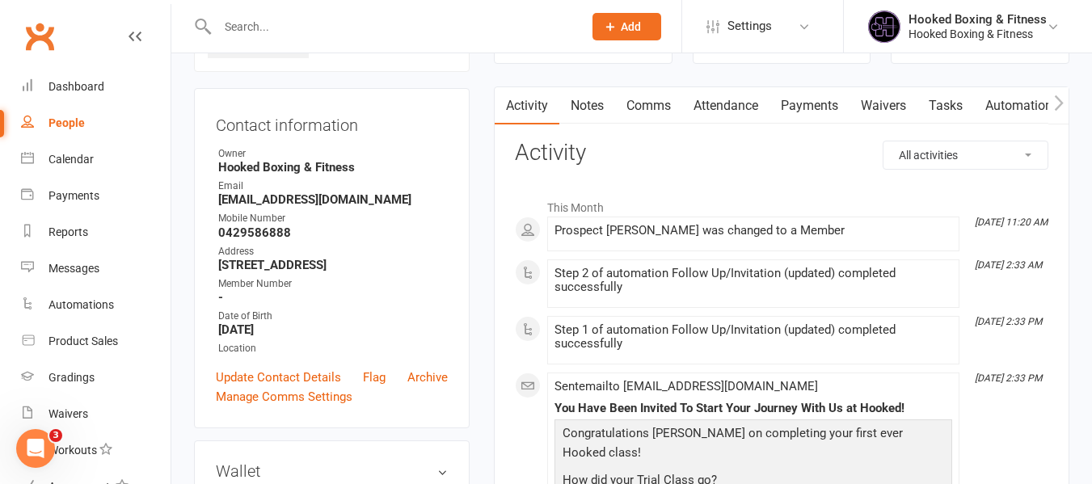
scroll to position [81, 0]
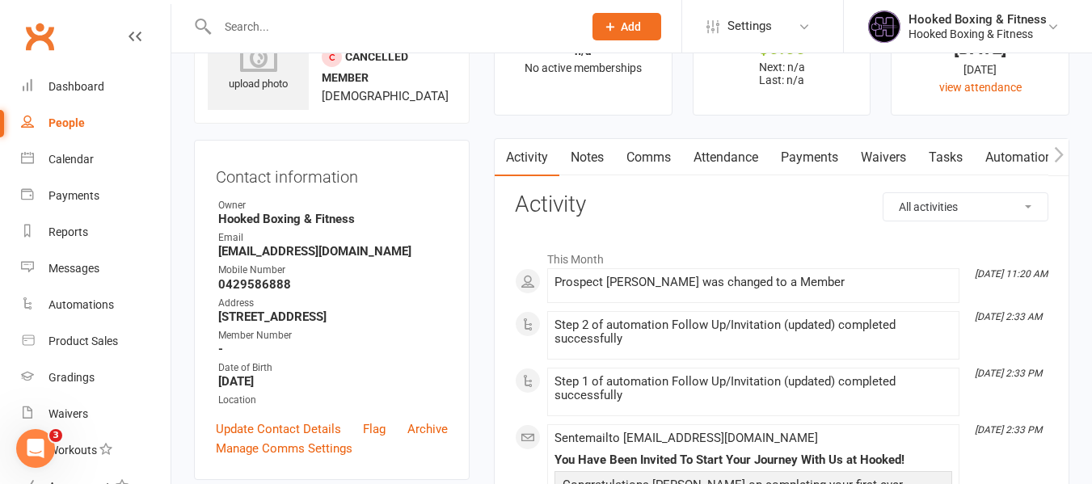
click at [1004, 153] on link "Automations" at bounding box center [1022, 157] width 96 height 37
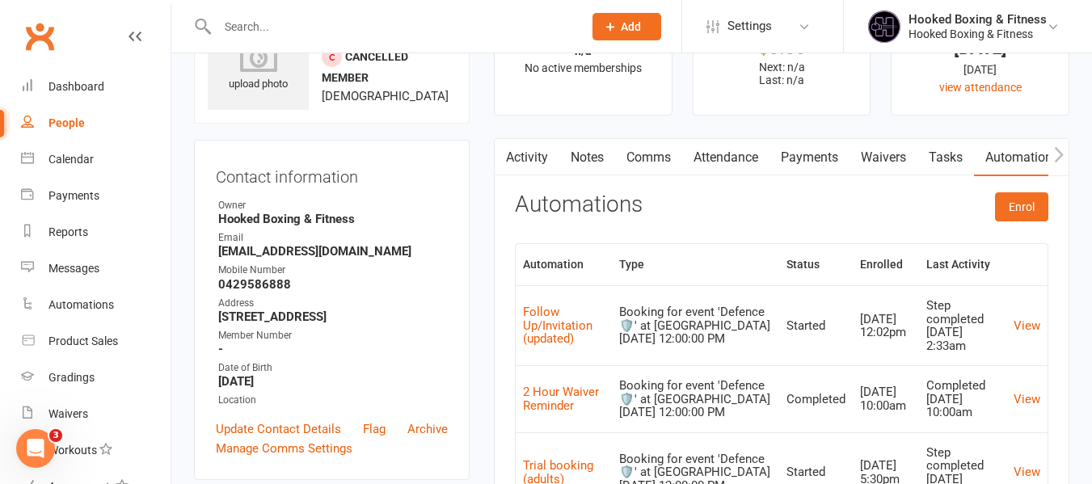
click at [861, 167] on link "Waivers" at bounding box center [883, 157] width 68 height 37
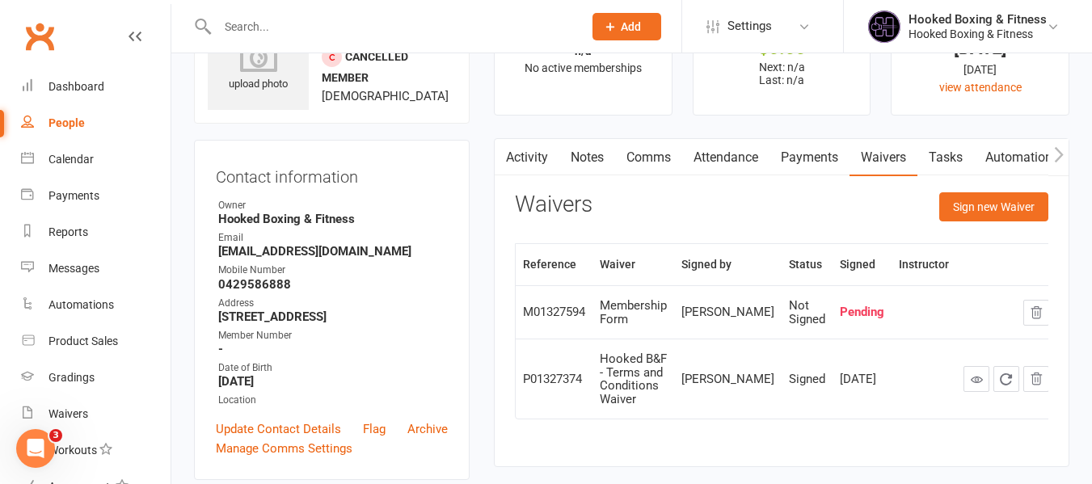
click at [1056, 152] on icon "button" at bounding box center [1059, 154] width 10 height 17
click at [1010, 155] on link "Gradings / Promotions" at bounding box center [1025, 157] width 153 height 37
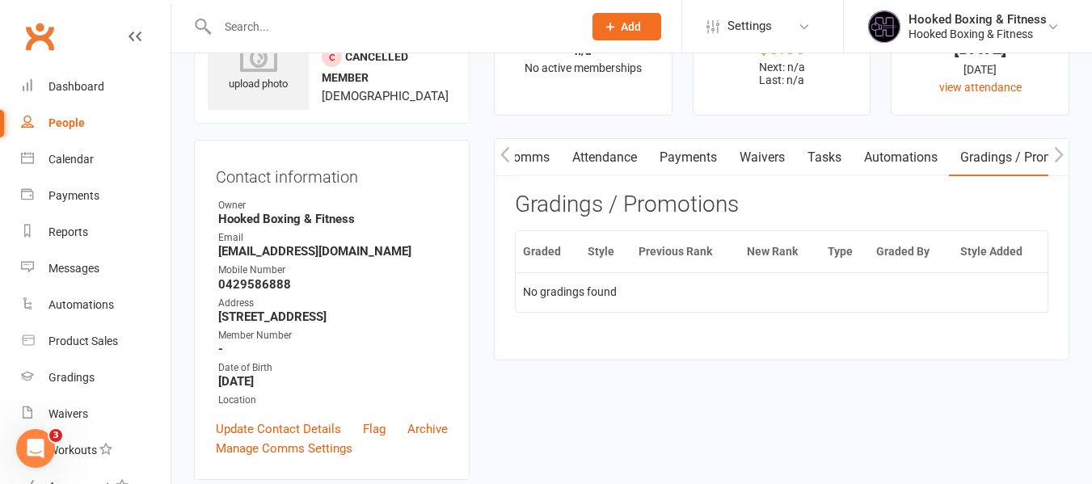
click at [954, 161] on link "Gradings / Promotions" at bounding box center [1025, 157] width 153 height 37
click at [924, 154] on link "Automations" at bounding box center [901, 157] width 96 height 37
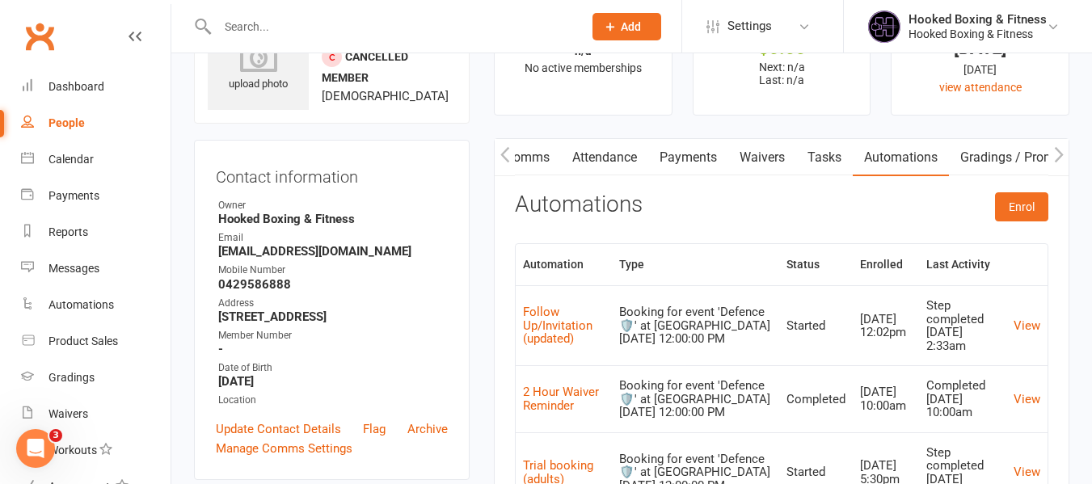
click at [1059, 154] on icon "button" at bounding box center [1058, 153] width 9 height 15
click at [906, 152] on link "Mobile App" at bounding box center [920, 157] width 87 height 37
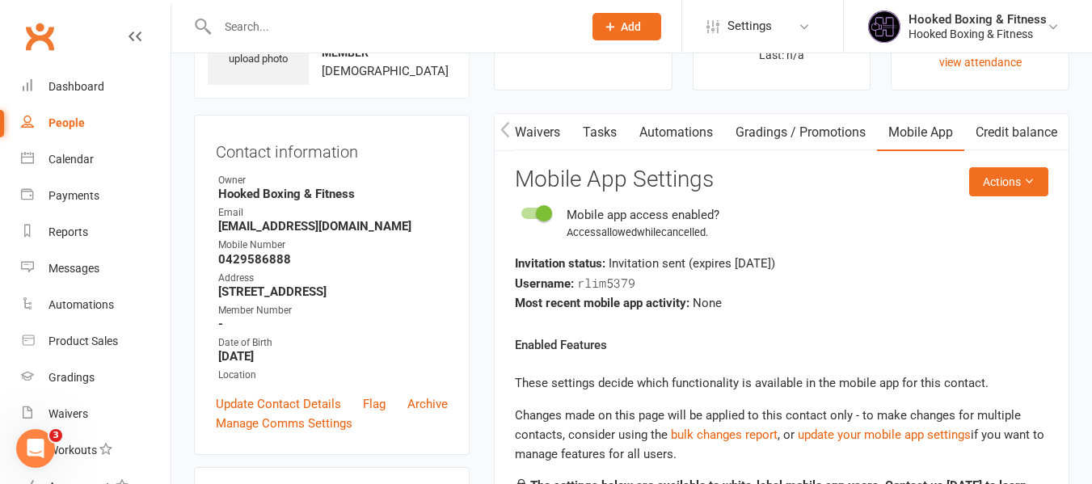
scroll to position [81, 0]
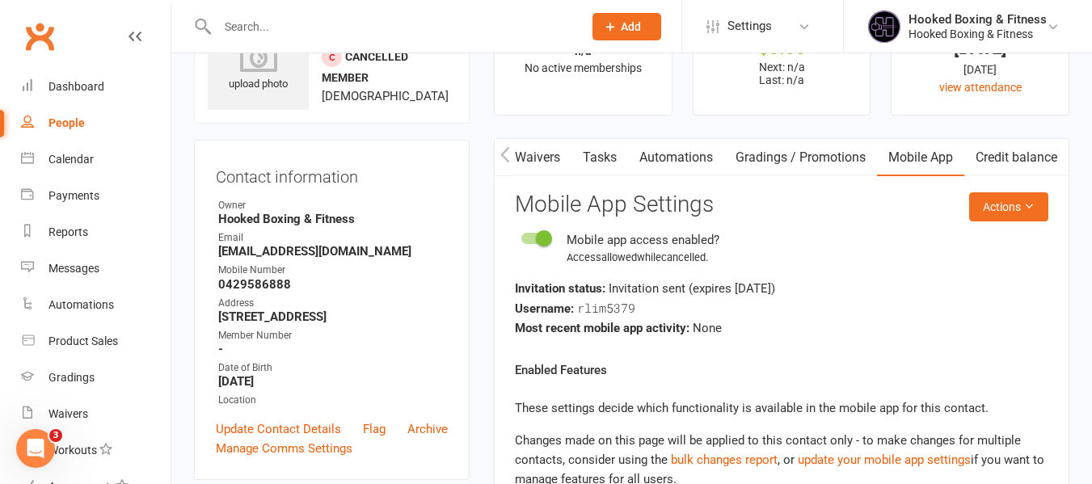
click at [503, 148] on icon "button" at bounding box center [505, 154] width 10 height 17
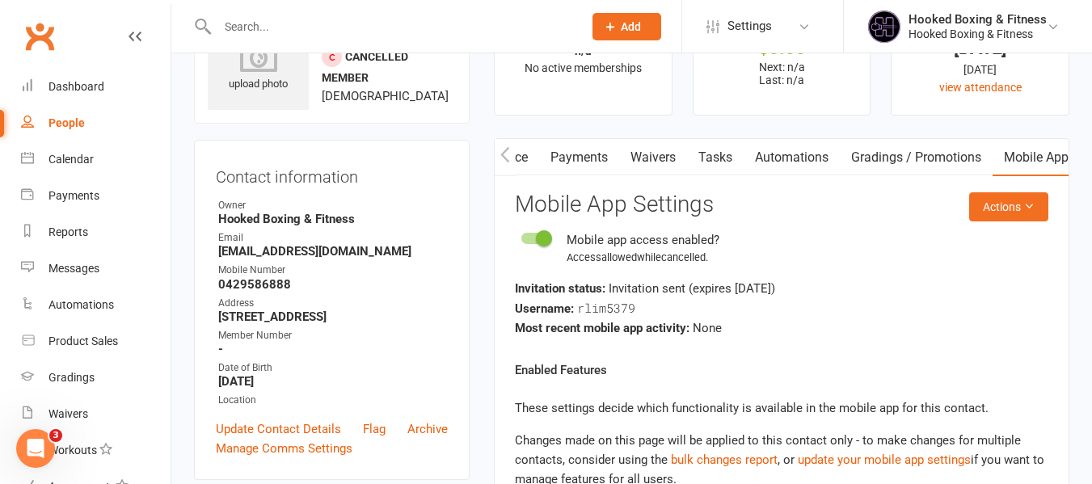
click at [503, 148] on icon "button" at bounding box center [505, 154] width 10 height 17
click at [538, 152] on link "Activity" at bounding box center [527, 157] width 65 height 37
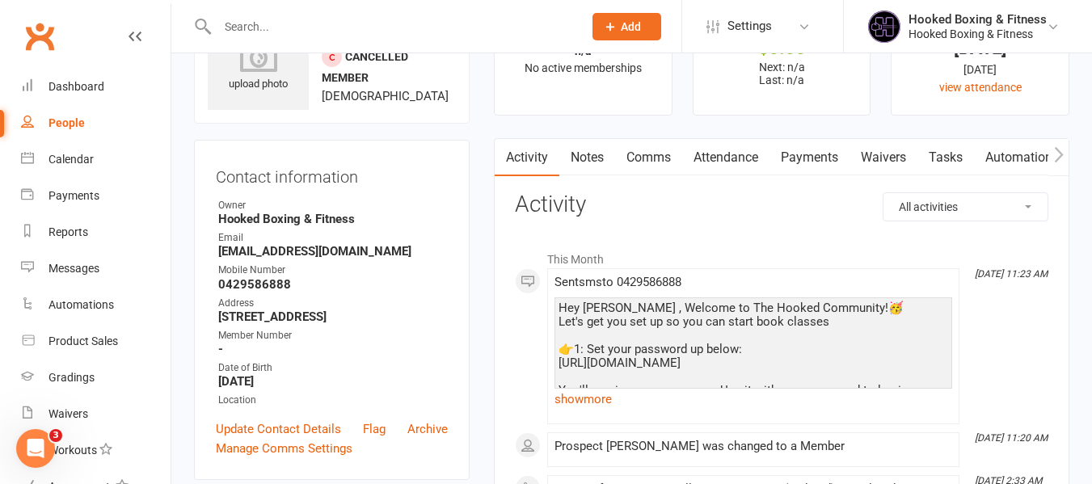
scroll to position [162, 0]
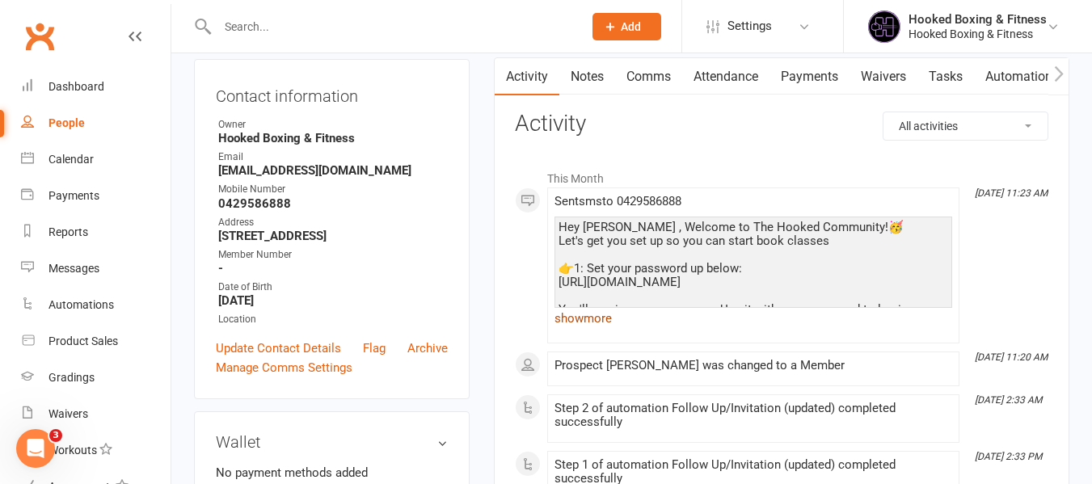
click at [590, 321] on link "show more" at bounding box center [753, 318] width 398 height 23
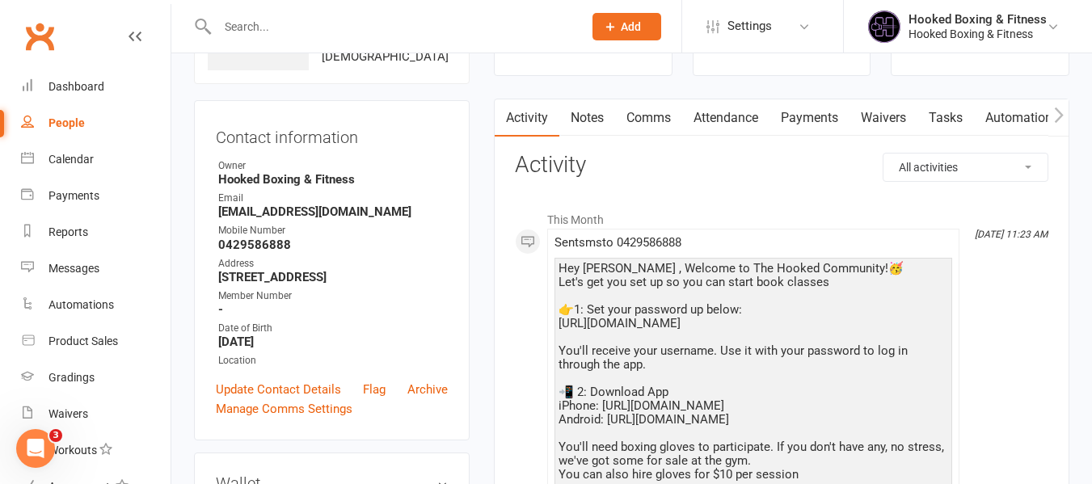
scroll to position [81, 0]
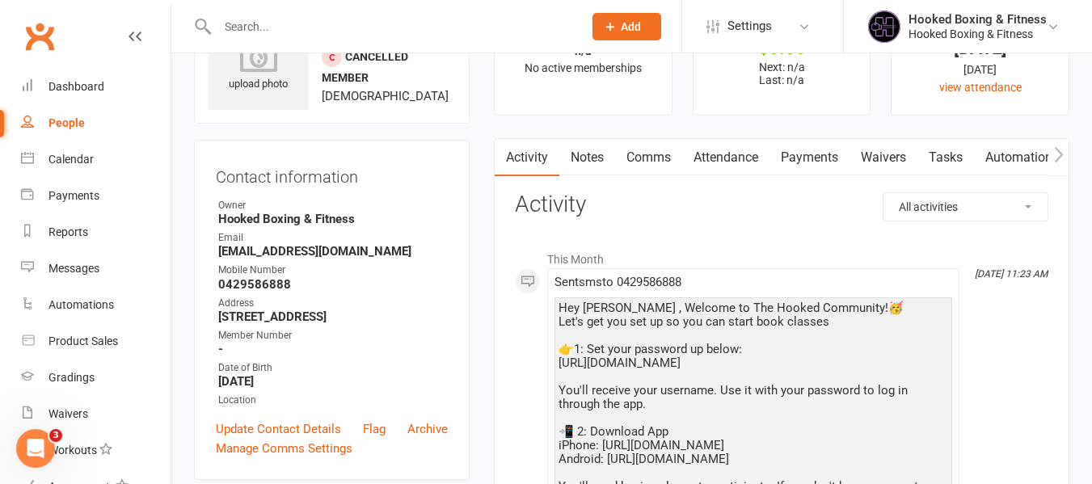
click at [587, 159] on link "Notes" at bounding box center [587, 157] width 56 height 37
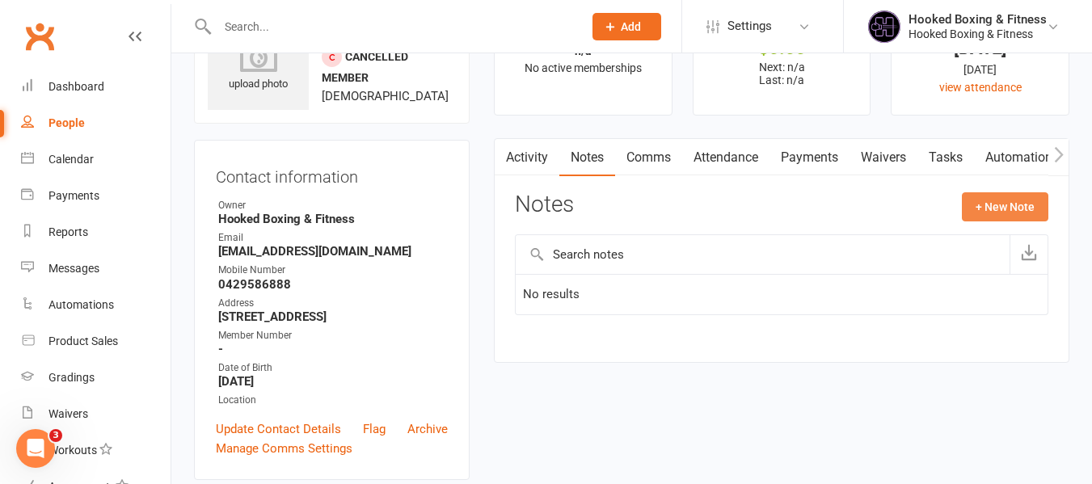
click at [1017, 193] on button "+ New Note" at bounding box center [1005, 206] width 86 height 29
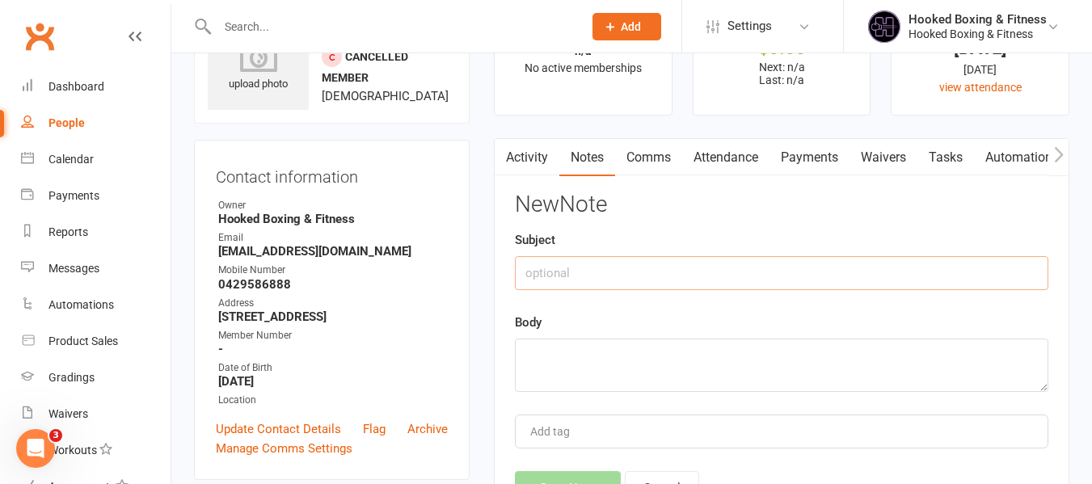
click at [850, 264] on input "text" at bounding box center [781, 273] width 533 height 34
type input "Follow Up"
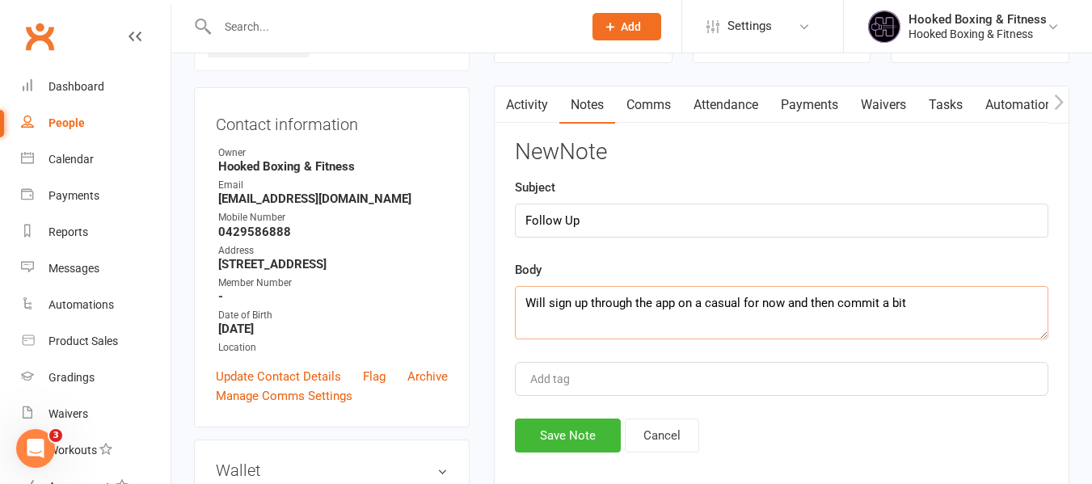
scroll to position [162, 0]
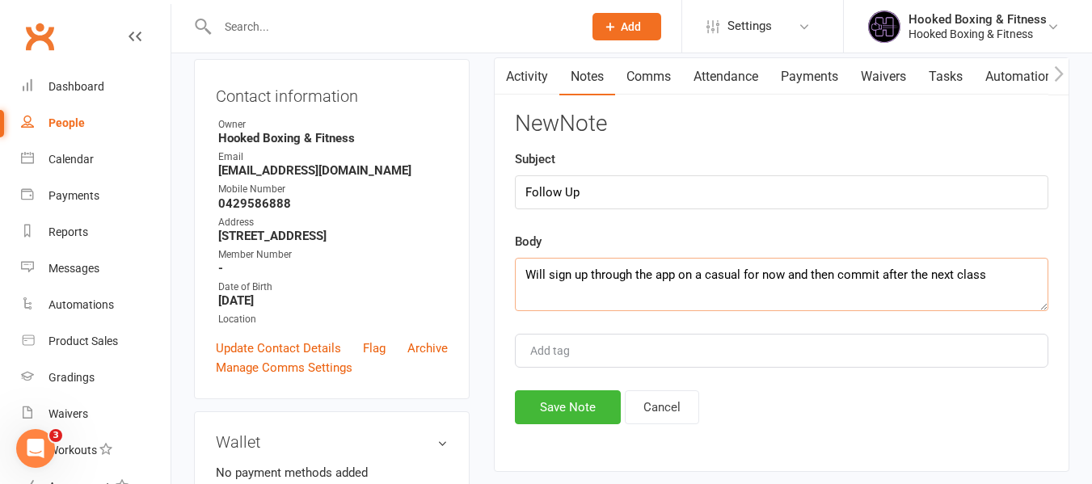
type textarea "Will sign up through the app on a casual for now and then commit after the next…"
click at [589, 406] on button "Save Note" at bounding box center [568, 407] width 106 height 34
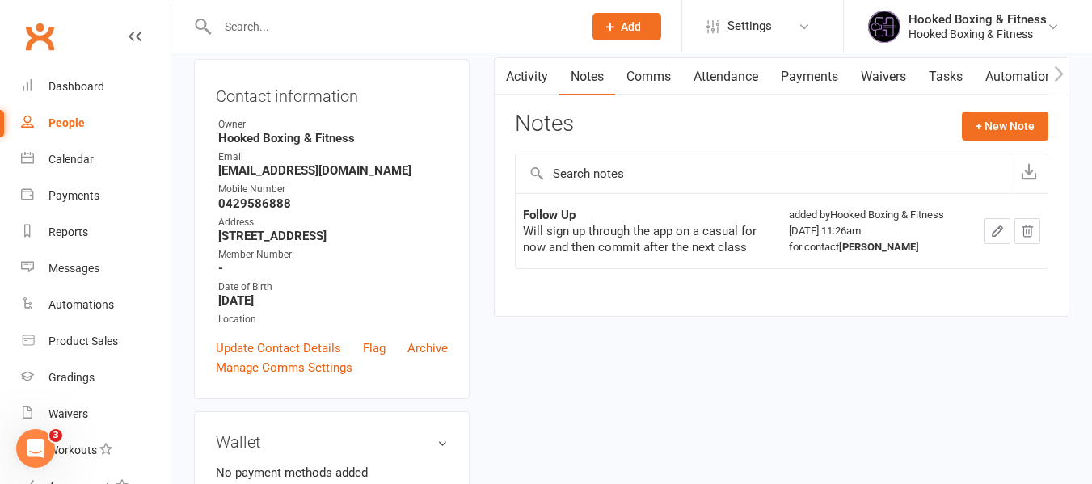
click at [474, 25] on input "text" at bounding box center [392, 26] width 359 height 23
paste input "AbdullahBhuiyan"
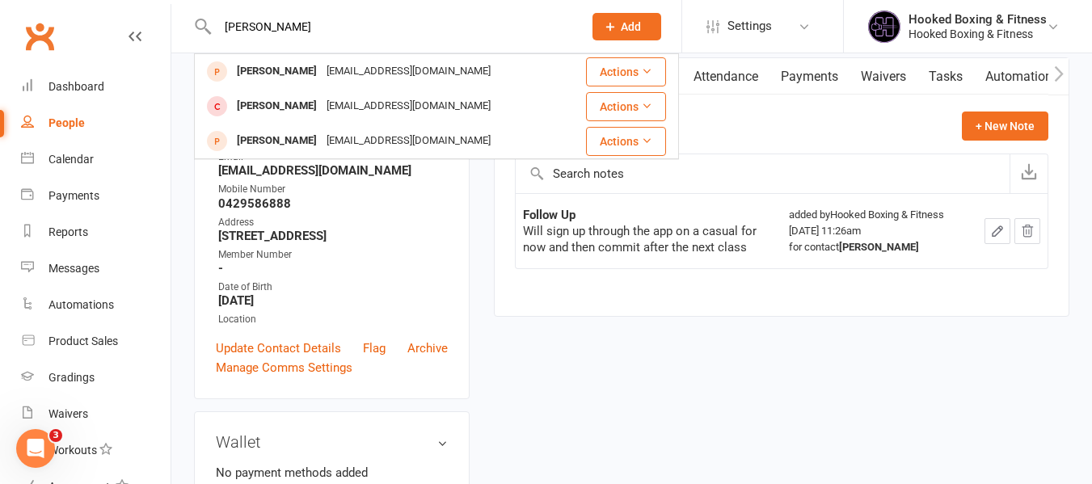
type input "AbdullahBhuiyan"
click at [712, 289] on div "Follow Up Will sign up through the app on a casual for now and then commit afte…" at bounding box center [781, 242] width 533 height 99
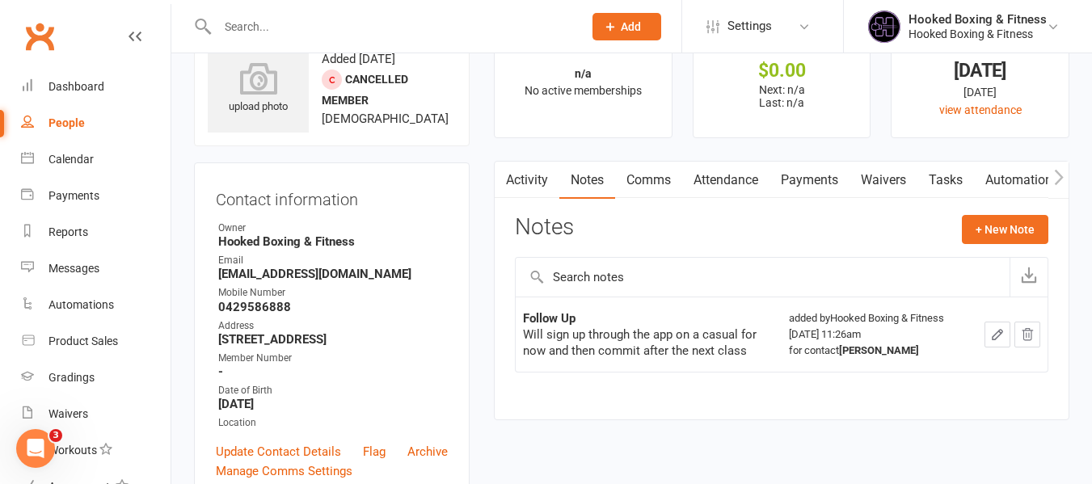
scroll to position [0, 0]
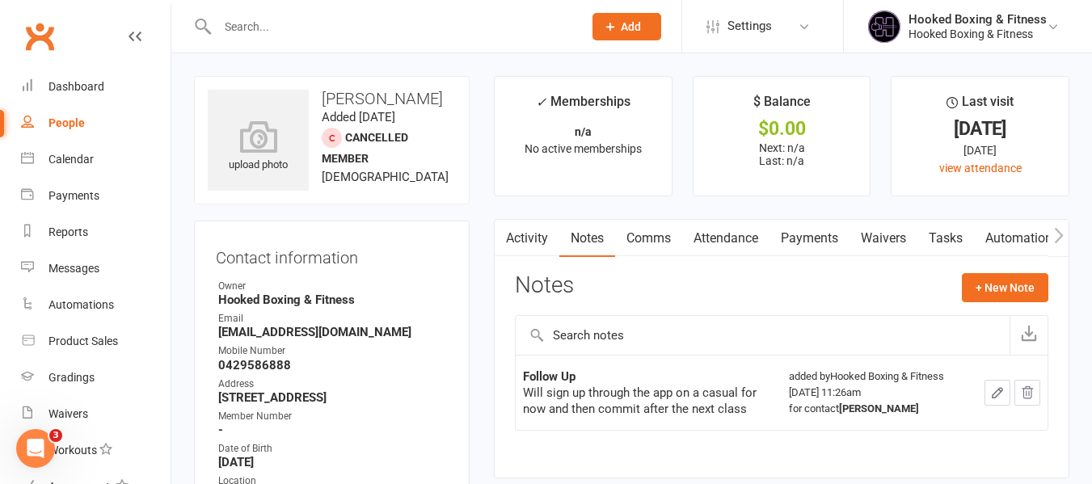
click at [526, 243] on link "Activity" at bounding box center [527, 238] width 65 height 37
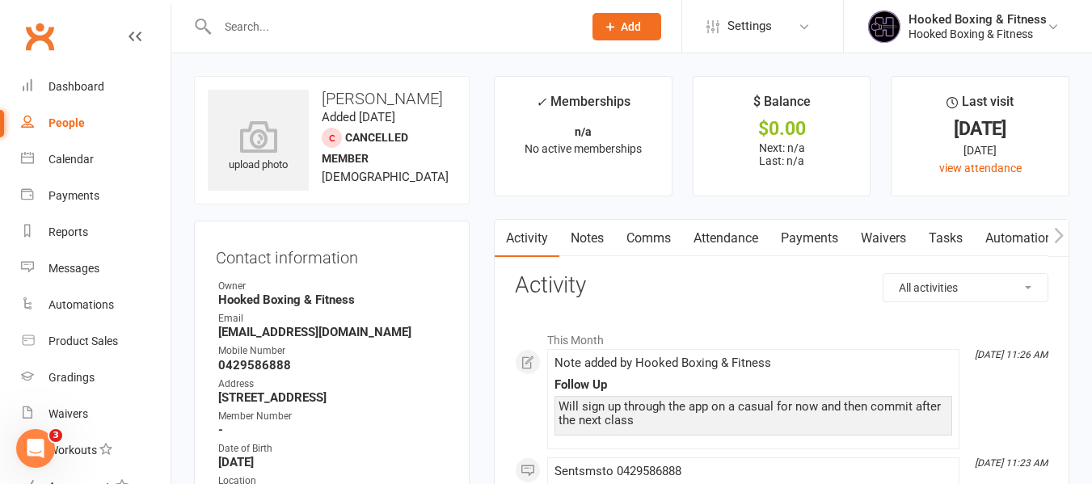
click at [1019, 234] on link "Automations" at bounding box center [1022, 238] width 96 height 37
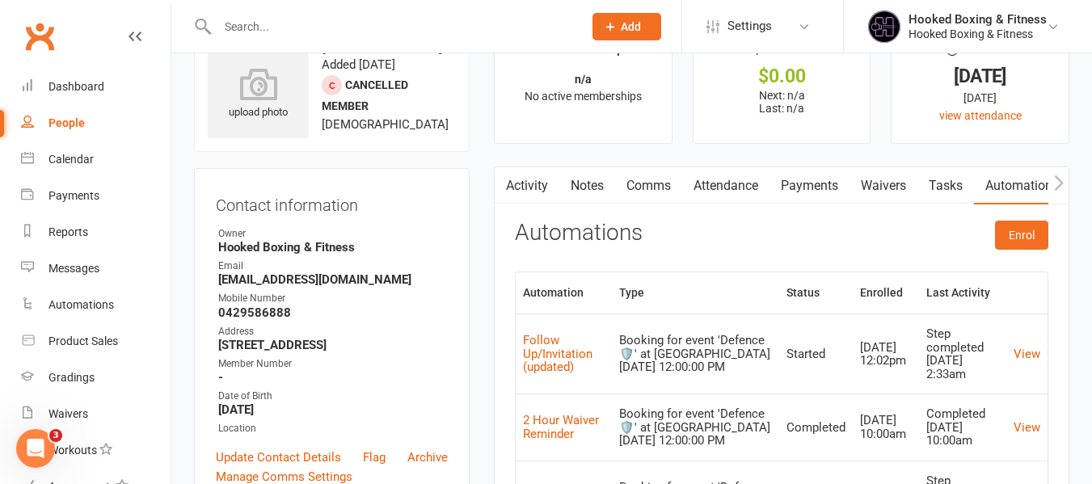
scroll to position [81, 0]
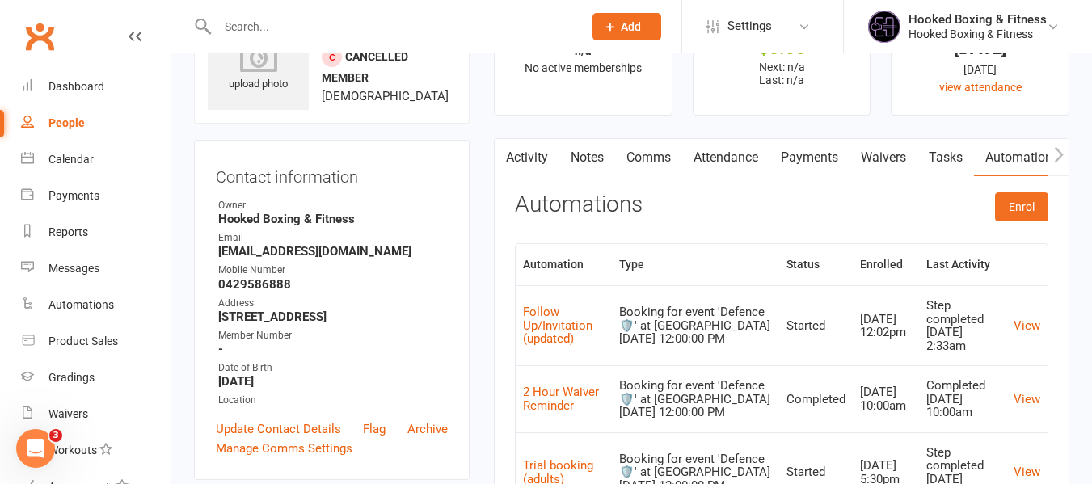
click at [1060, 152] on icon "button" at bounding box center [1058, 153] width 9 height 15
click at [1051, 147] on button "button" at bounding box center [1058, 157] width 20 height 36
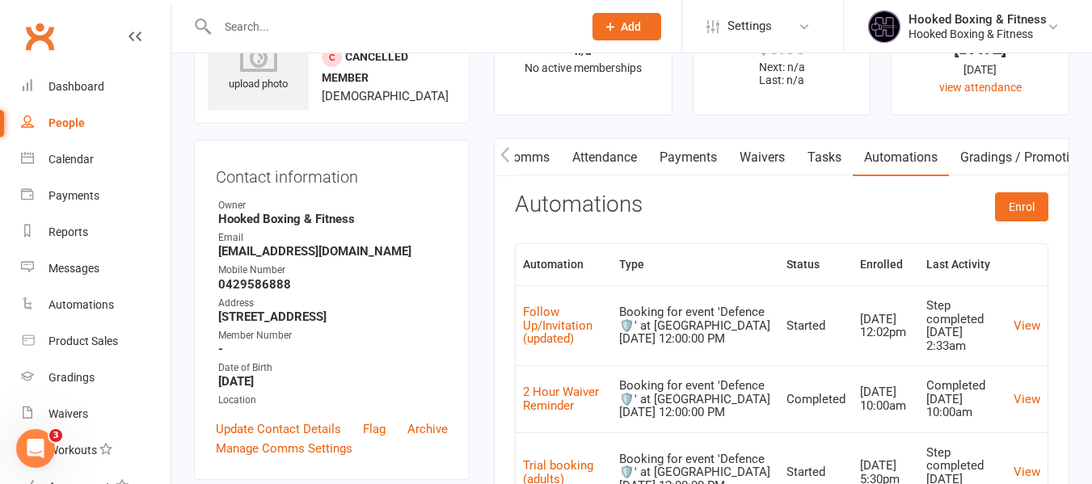
scroll to position [0, 352]
click at [951, 160] on link "Mobile App" at bounding box center [920, 157] width 87 height 37
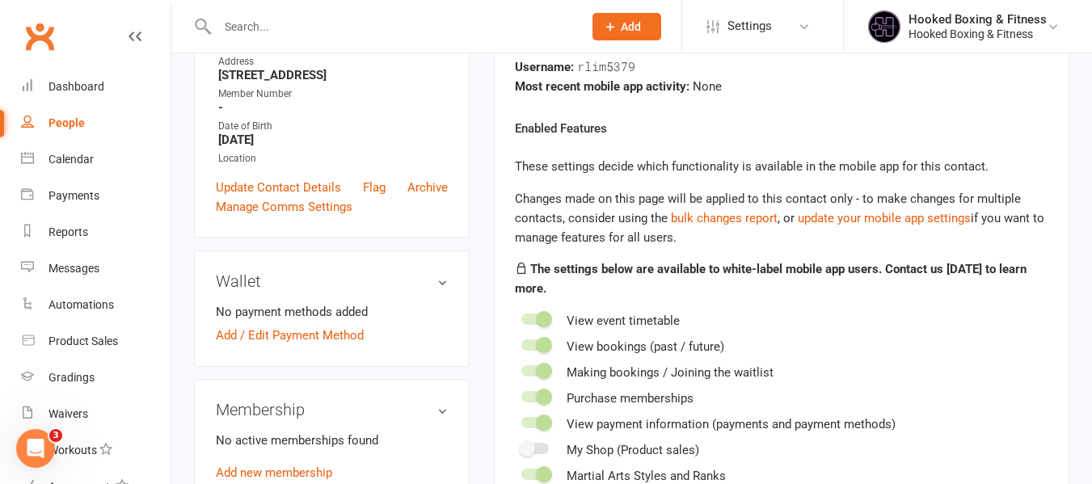
scroll to position [81, 0]
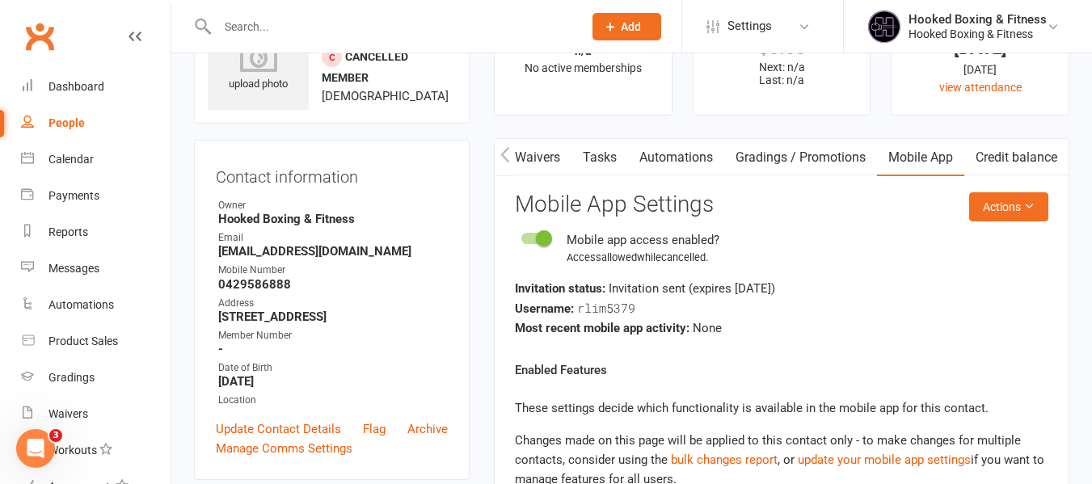
click at [251, 23] on input "text" at bounding box center [392, 26] width 359 height 23
paste input "AbdullahBhuiyan"
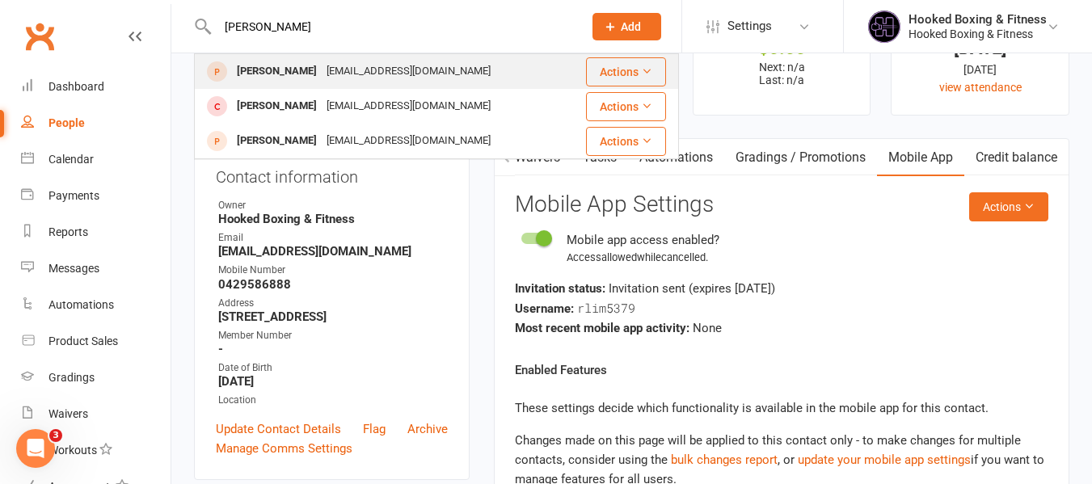
type input "AbdullahBhuiyan"
click at [450, 55] on div "Abdullah Bhuiyan mdabdullahbhuiyan2002@gmail.com" at bounding box center [380, 71] width 369 height 33
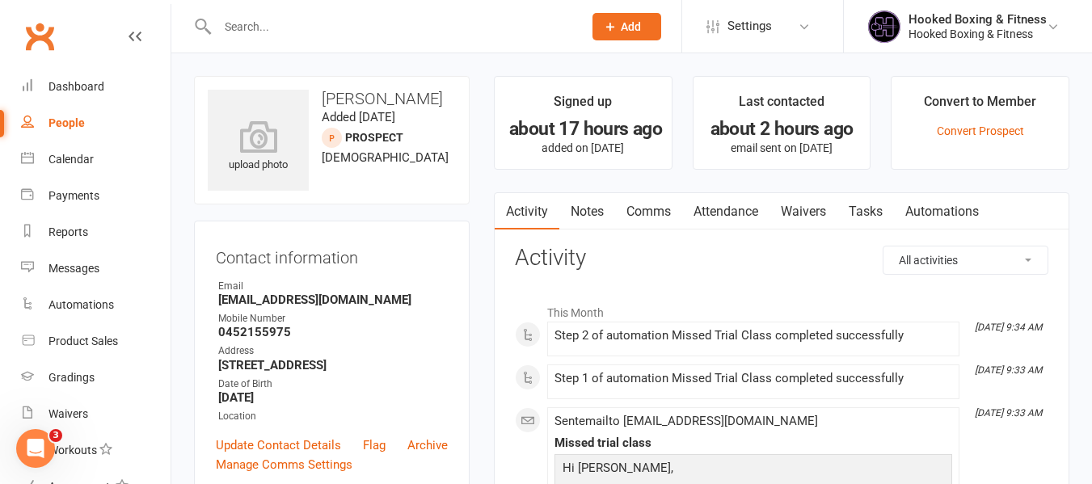
click at [600, 206] on link "Notes" at bounding box center [587, 211] width 56 height 37
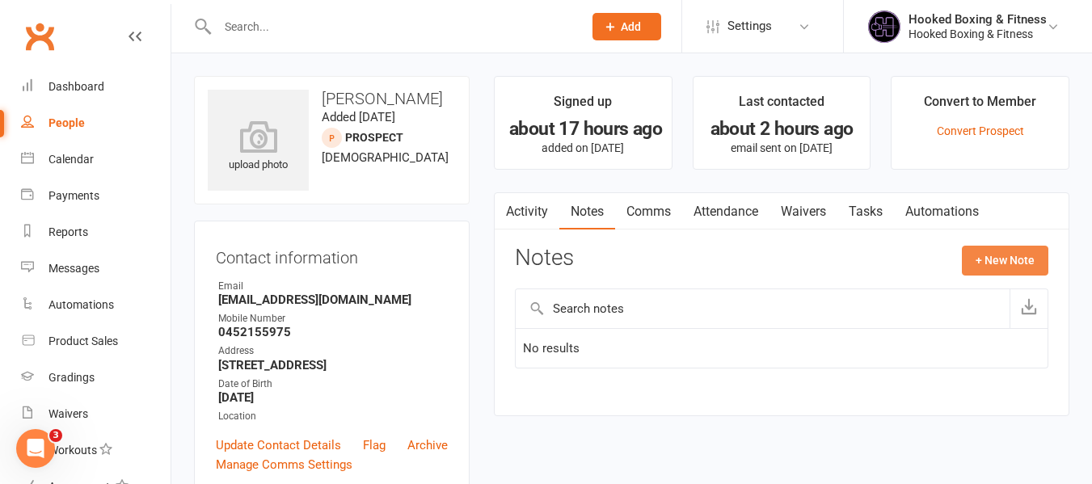
click at [1028, 267] on button "+ New Note" at bounding box center [1005, 260] width 86 height 29
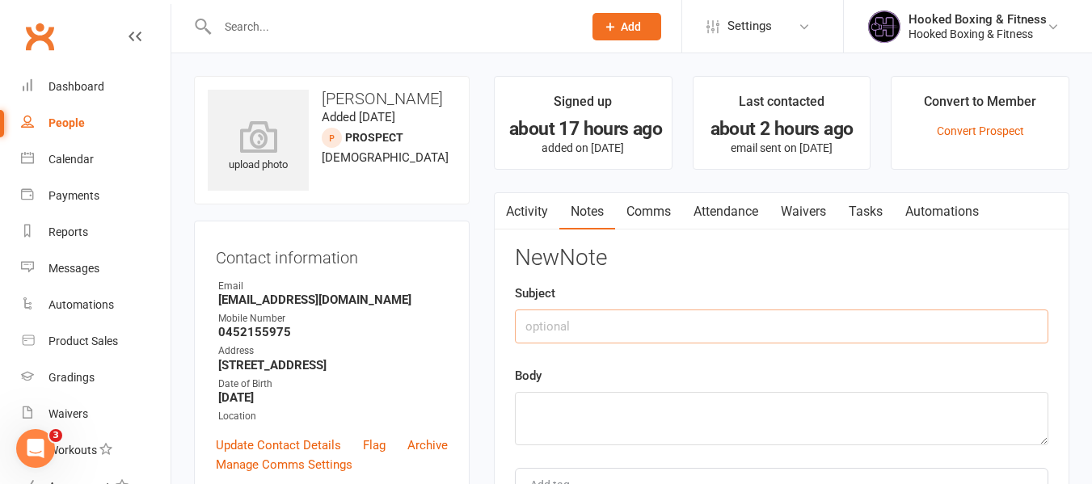
click at [947, 318] on input "text" at bounding box center [781, 327] width 533 height 34
type input "Missed Trial Class"
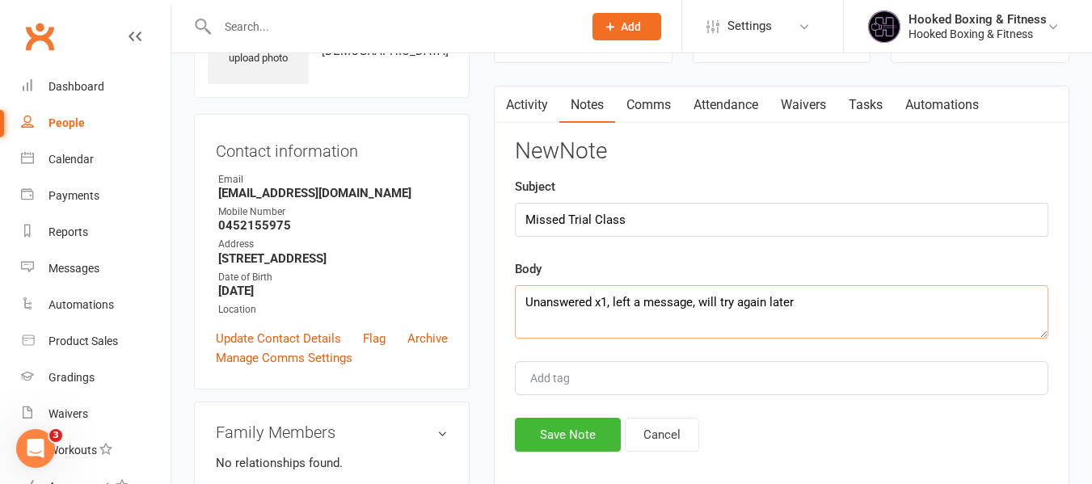
scroll to position [323, 0]
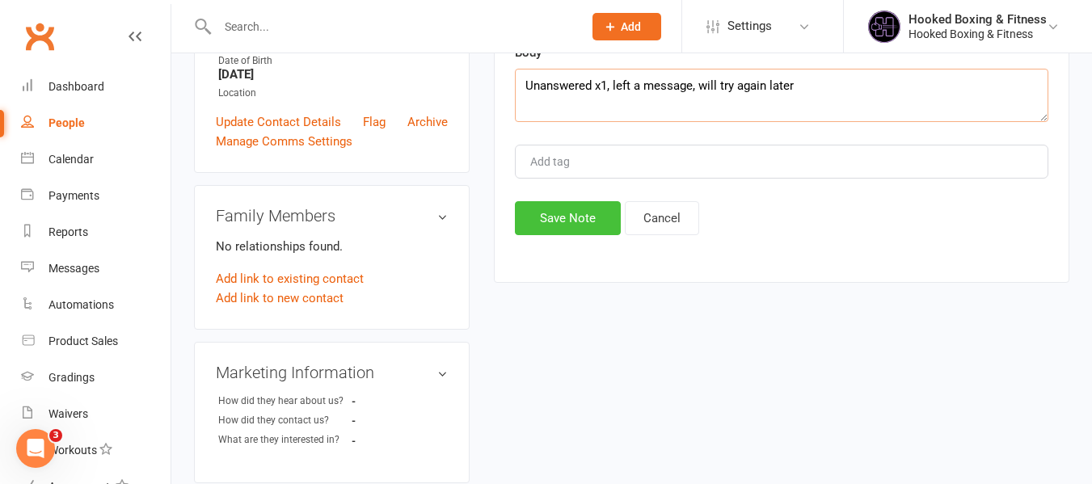
type textarea "Unanswered x1, left a message, will try again later"
click at [584, 219] on button "Save Note" at bounding box center [568, 218] width 106 height 34
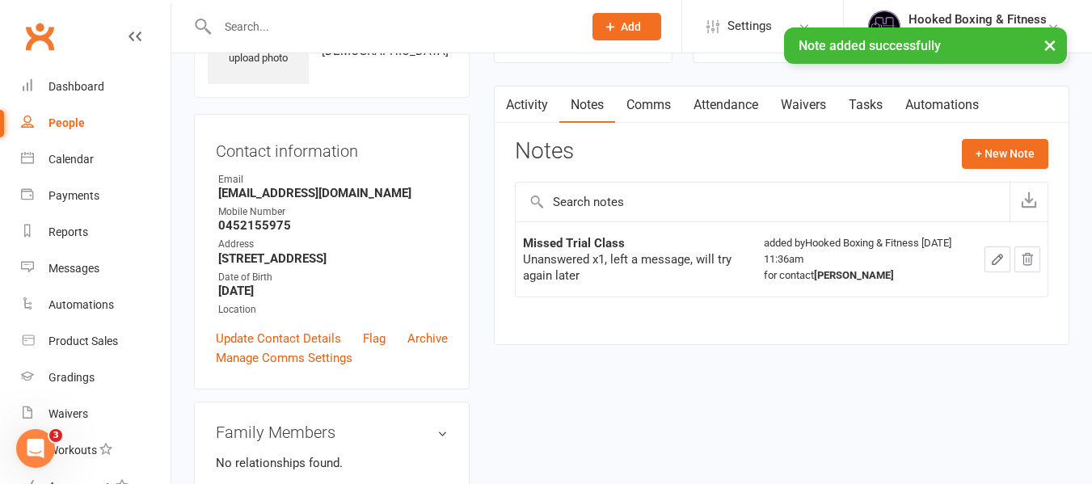
scroll to position [0, 0]
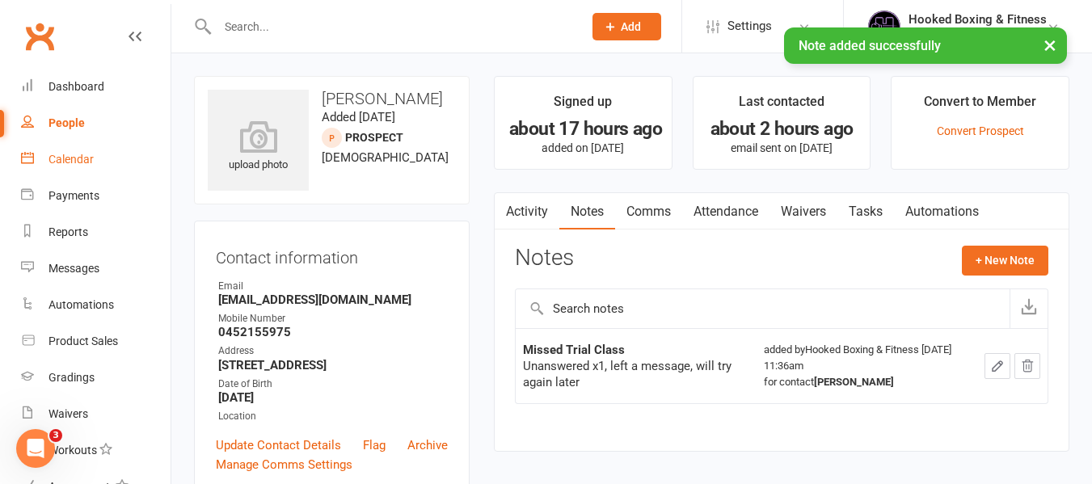
click at [80, 166] on link "Calendar" at bounding box center [96, 159] width 150 height 36
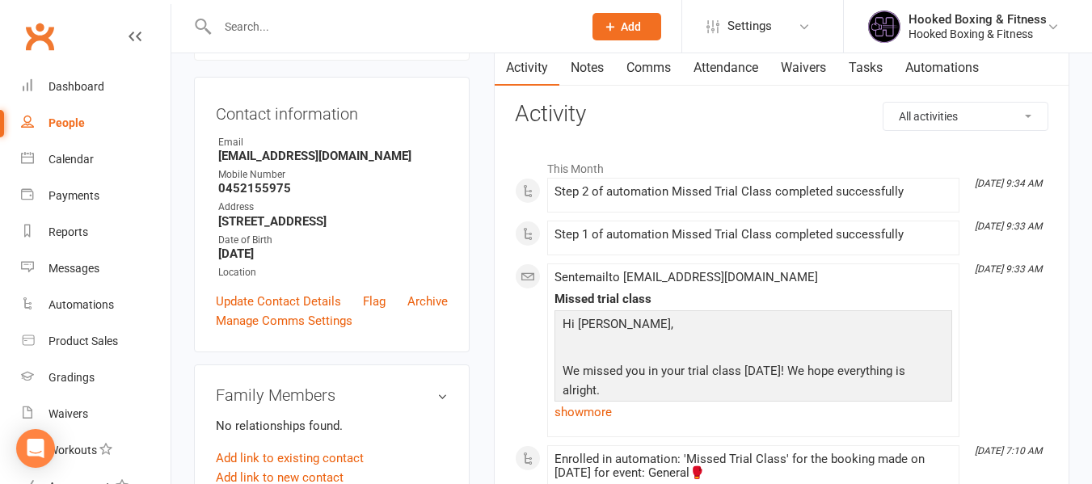
scroll to position [242, 0]
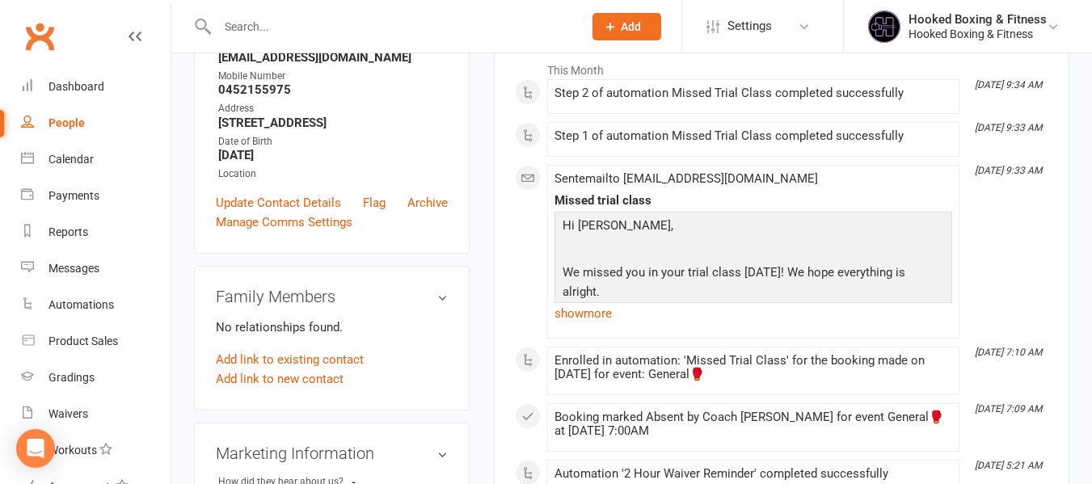
click at [590, 305] on link "show more" at bounding box center [753, 313] width 398 height 23
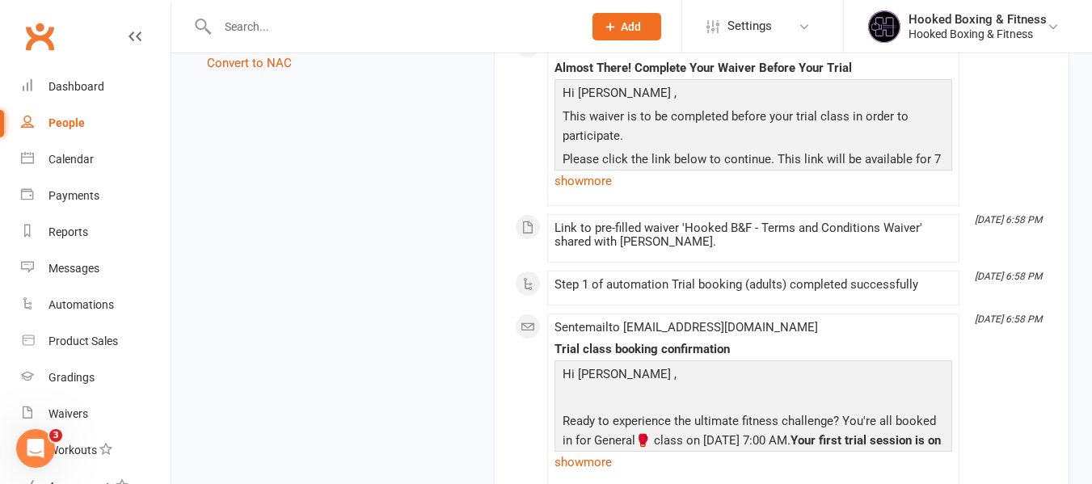
scroll to position [1374, 0]
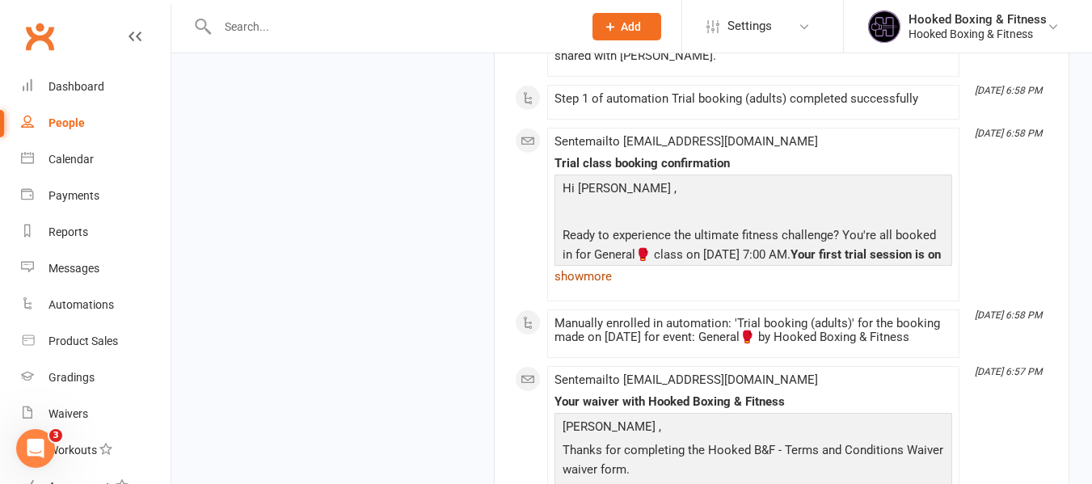
click at [602, 265] on link "show more" at bounding box center [753, 276] width 398 height 23
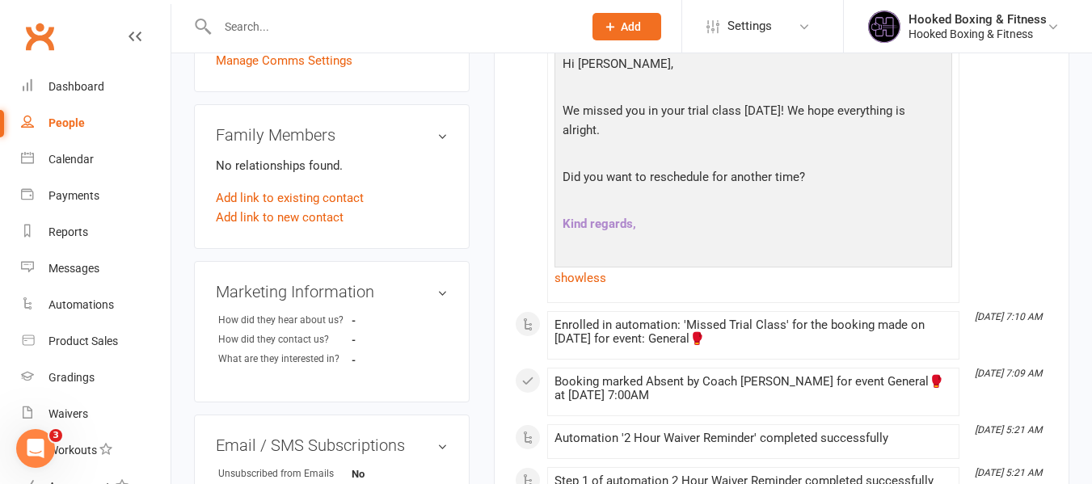
scroll to position [0, 0]
